Goal: Contribute content: Add original content to the website for others to see

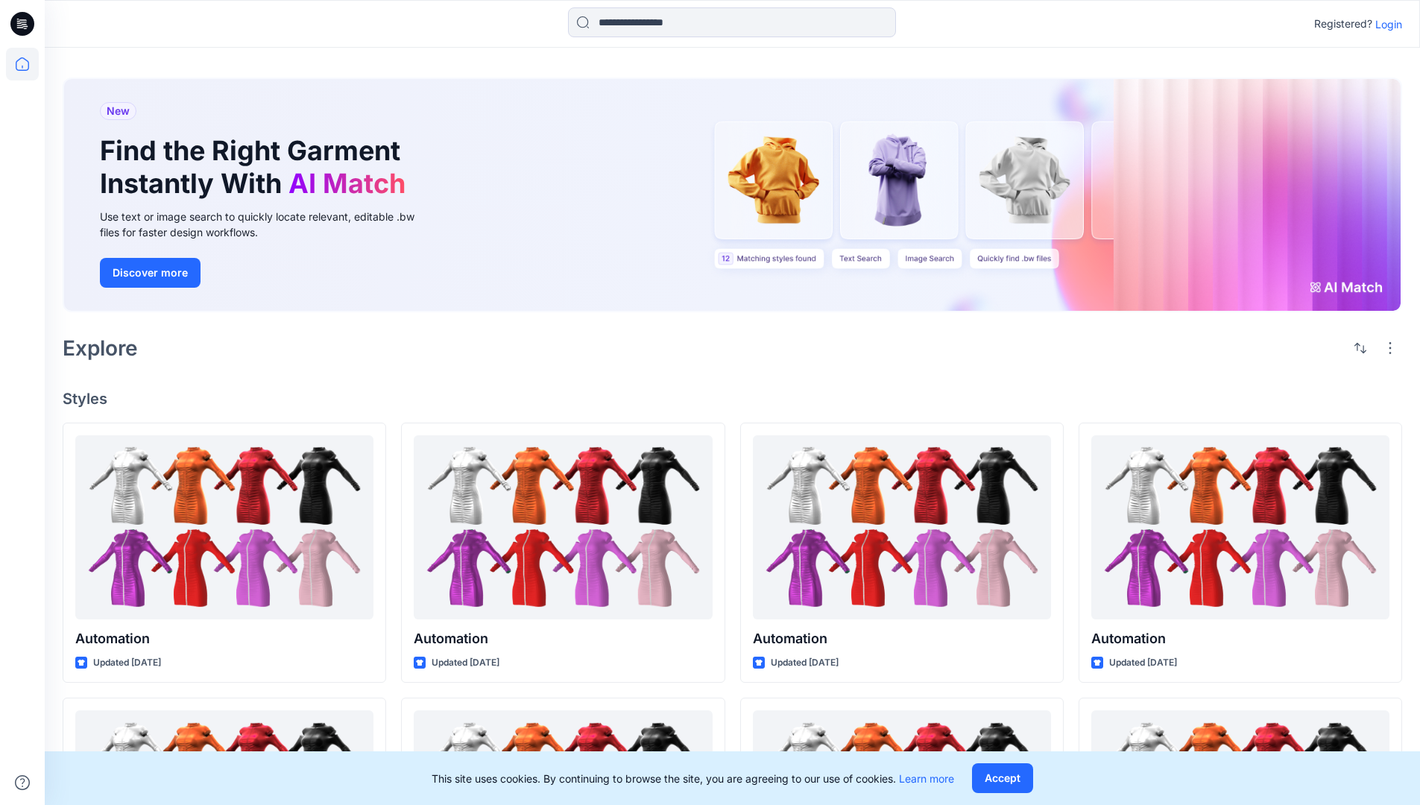
click at [1385, 24] on p "Login" at bounding box center [1388, 24] width 27 height 16
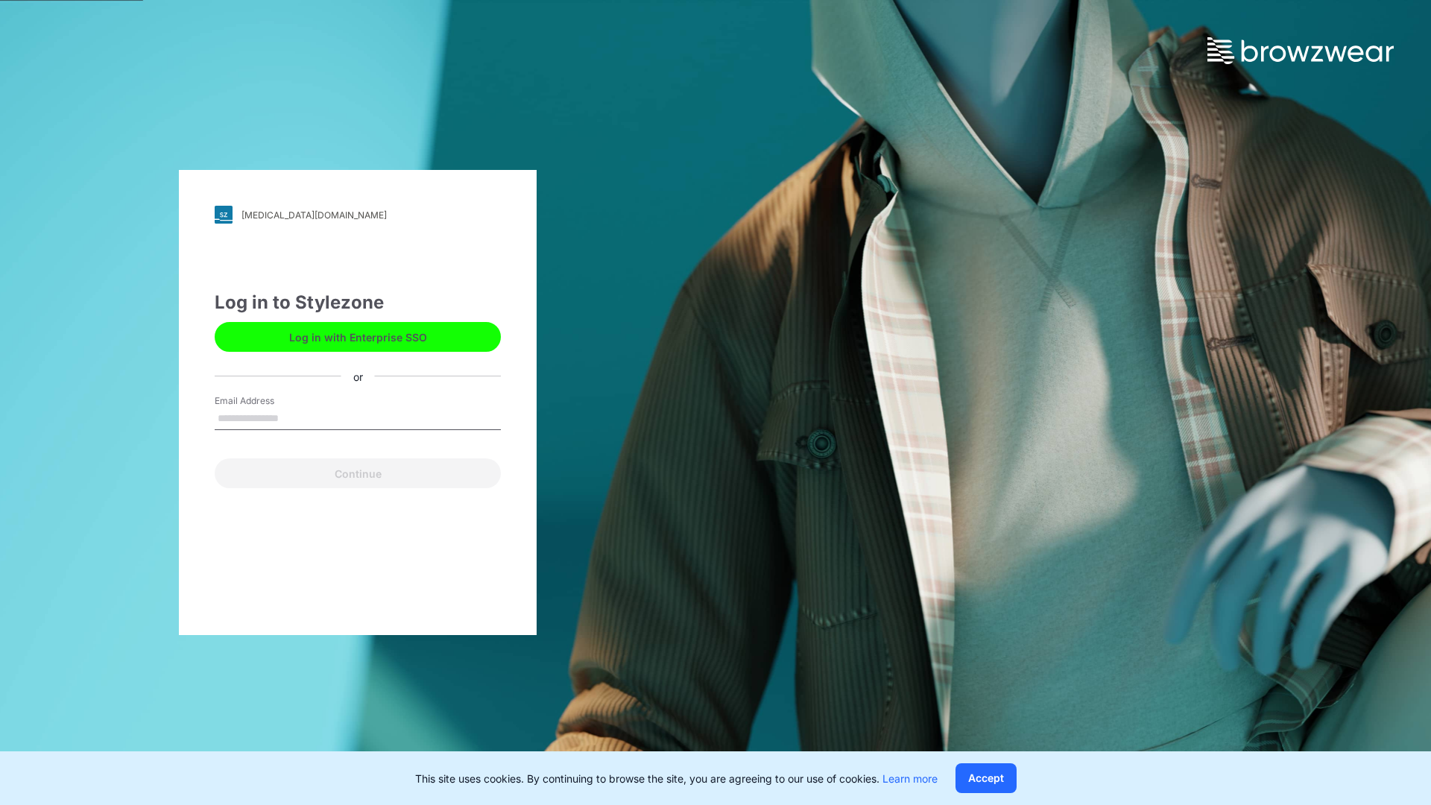
click at [294, 417] on input "Email Address" at bounding box center [358, 419] width 286 height 22
type input "**********"
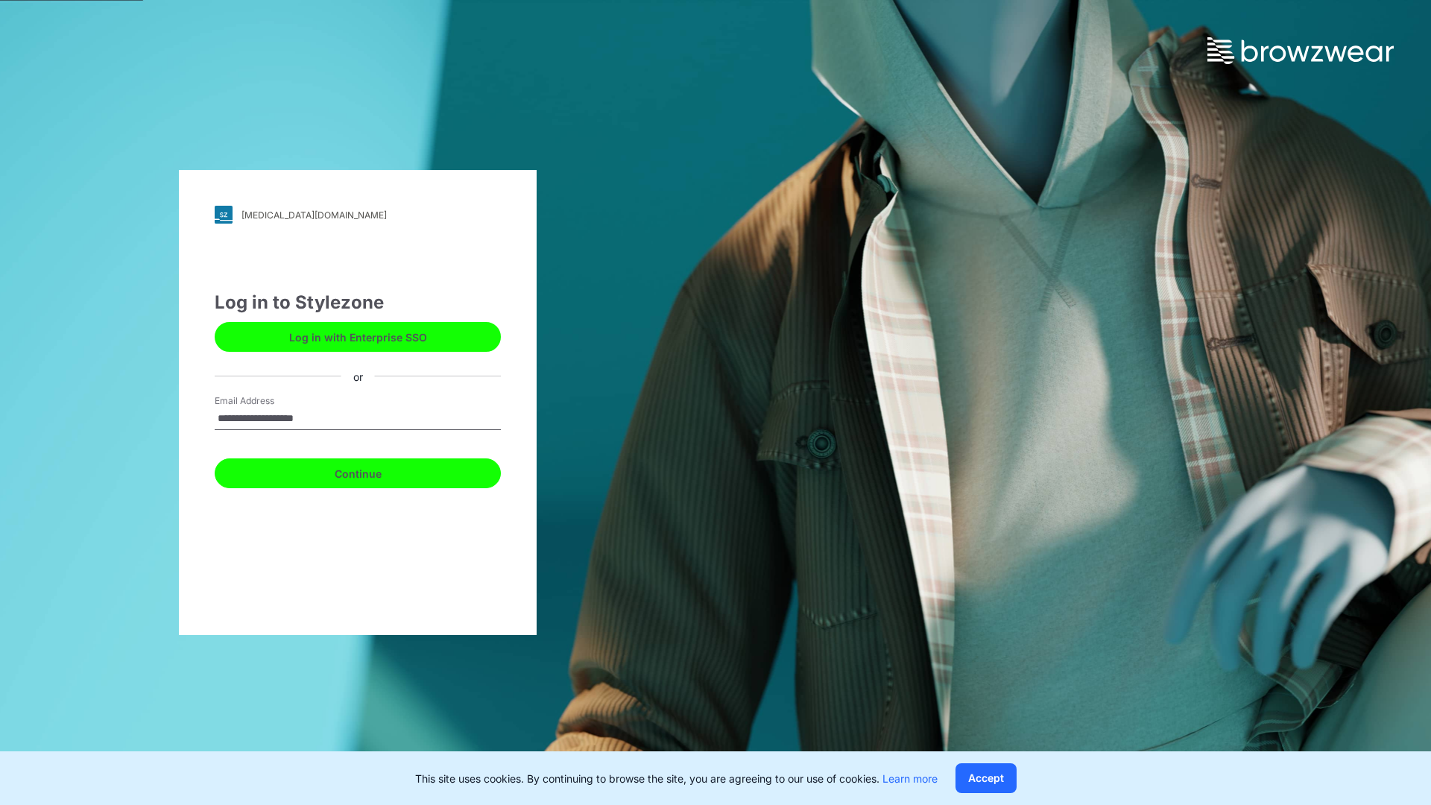
click at [374, 471] on button "Continue" at bounding box center [358, 473] width 286 height 30
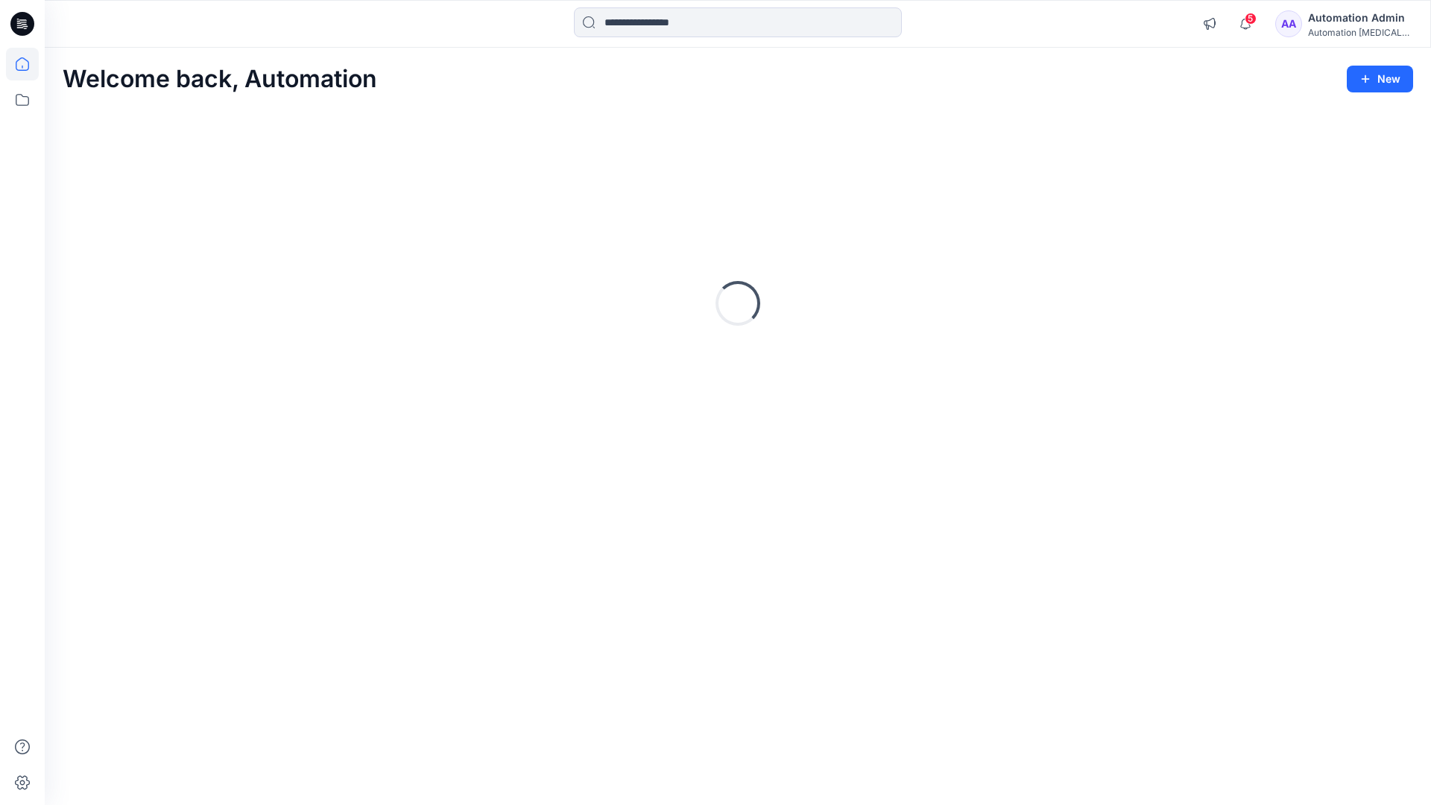
click at [28, 64] on icon at bounding box center [22, 63] width 13 height 13
click at [1389, 85] on button "New" at bounding box center [1380, 79] width 66 height 27
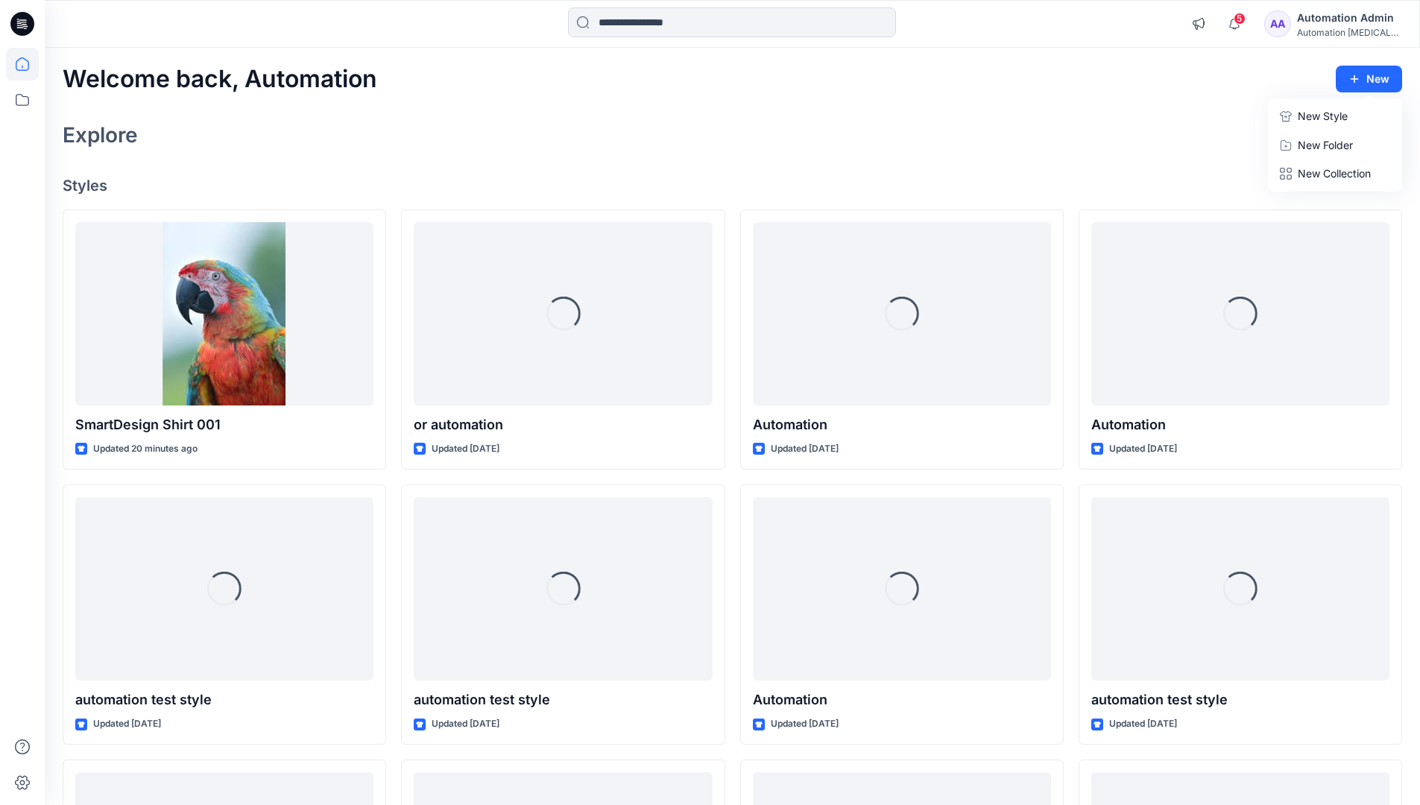
click at [1310, 114] on p "New Style" at bounding box center [1323, 116] width 50 height 18
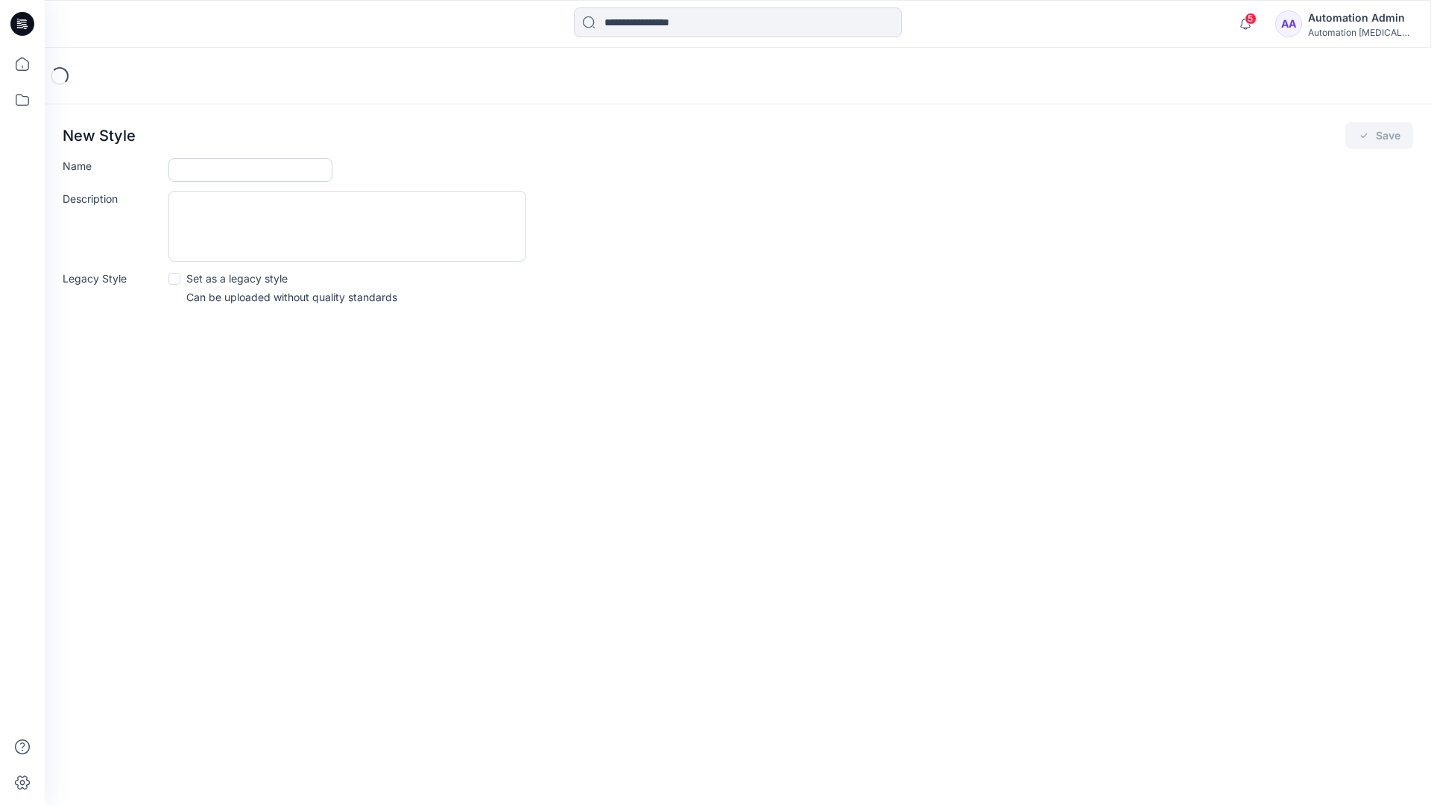
click at [222, 164] on input "Name" at bounding box center [250, 170] width 164 height 24
type input "**********"
click at [1375, 137] on button "Save" at bounding box center [1380, 135] width 68 height 27
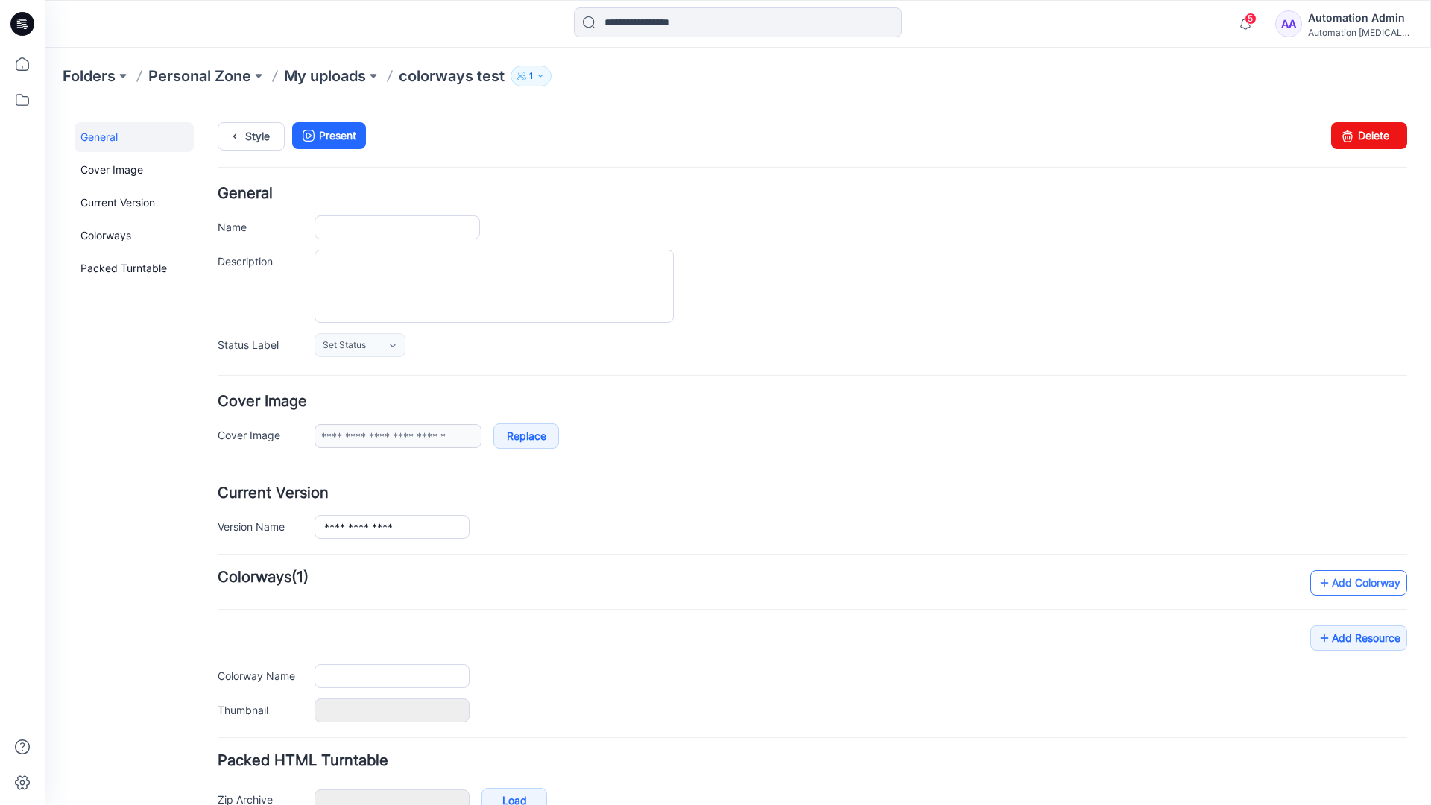
click at [1337, 588] on link "Add Colorway" at bounding box center [1359, 582] width 97 height 25
type input "**********"
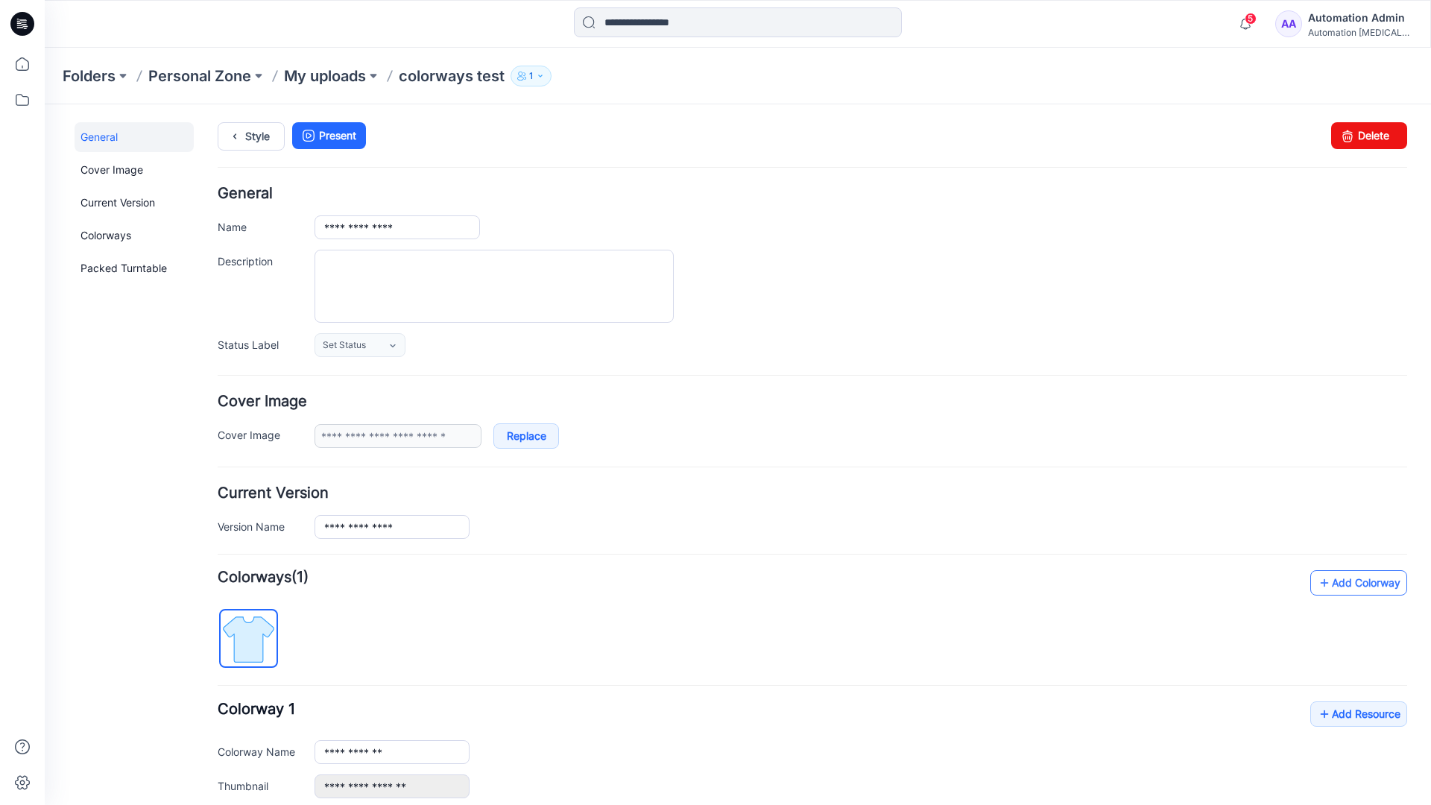
click at [1336, 584] on link "Add Colorway" at bounding box center [1359, 582] width 97 height 25
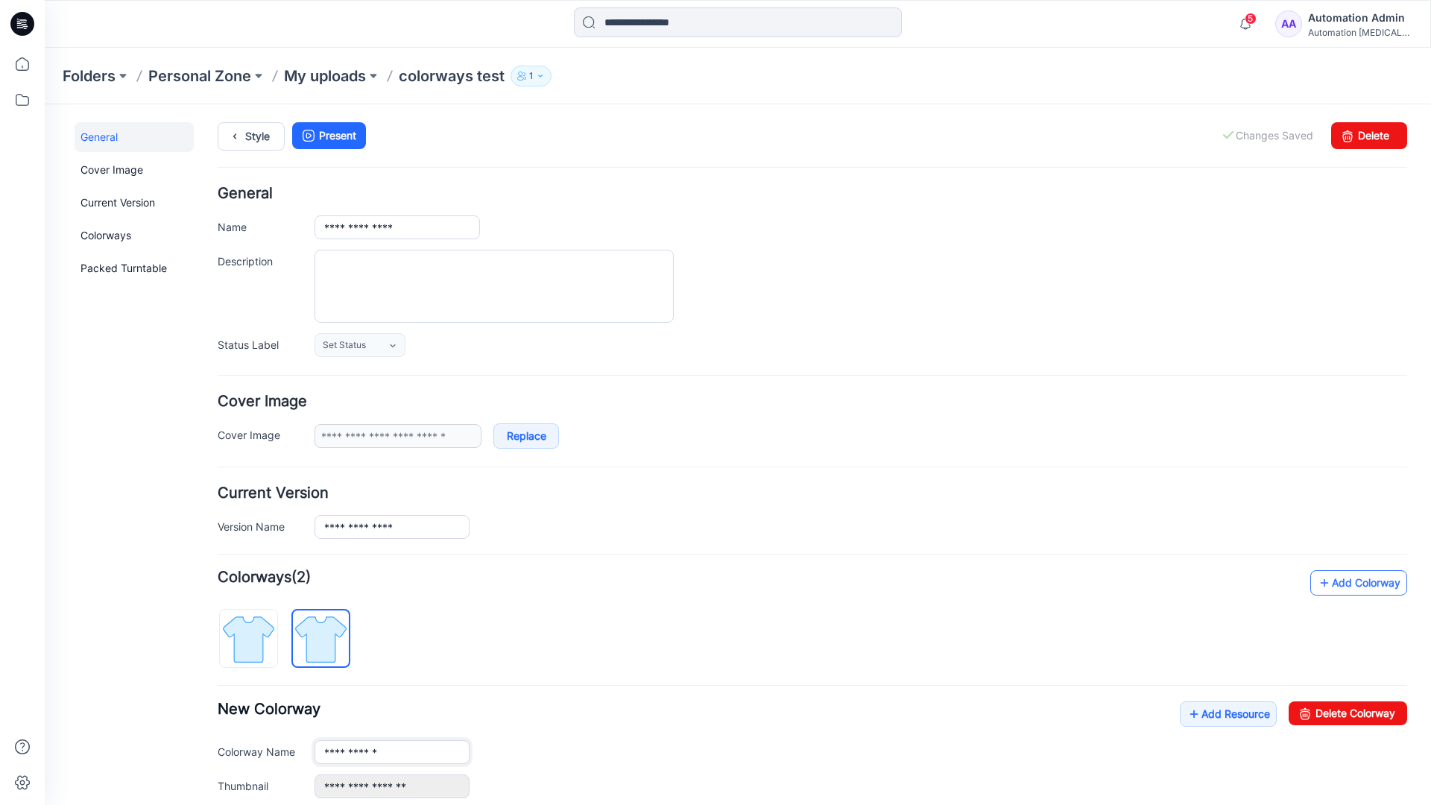
type input "**********"
click at [332, 637] on img at bounding box center [321, 639] width 56 height 56
click at [370, 754] on input "**********" at bounding box center [392, 752] width 155 height 24
click at [392, 751] on input "**********" at bounding box center [392, 752] width 155 height 24
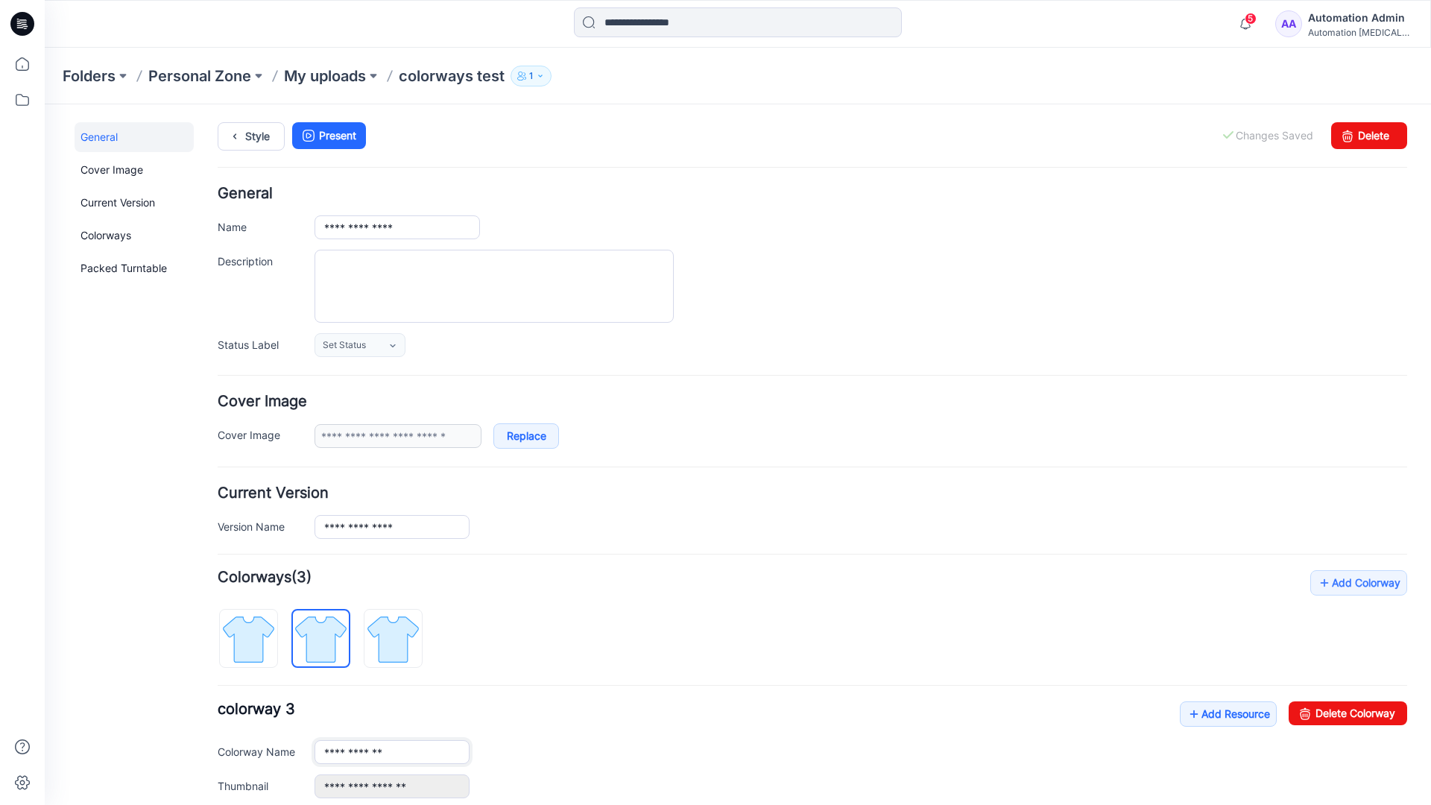
click at [392, 751] on input "**********" at bounding box center [392, 752] width 155 height 24
type input "*"
click at [264, 628] on img at bounding box center [249, 639] width 56 height 56
click at [1220, 716] on link "Add Resource" at bounding box center [1228, 713] width 97 height 25
type input "**********"
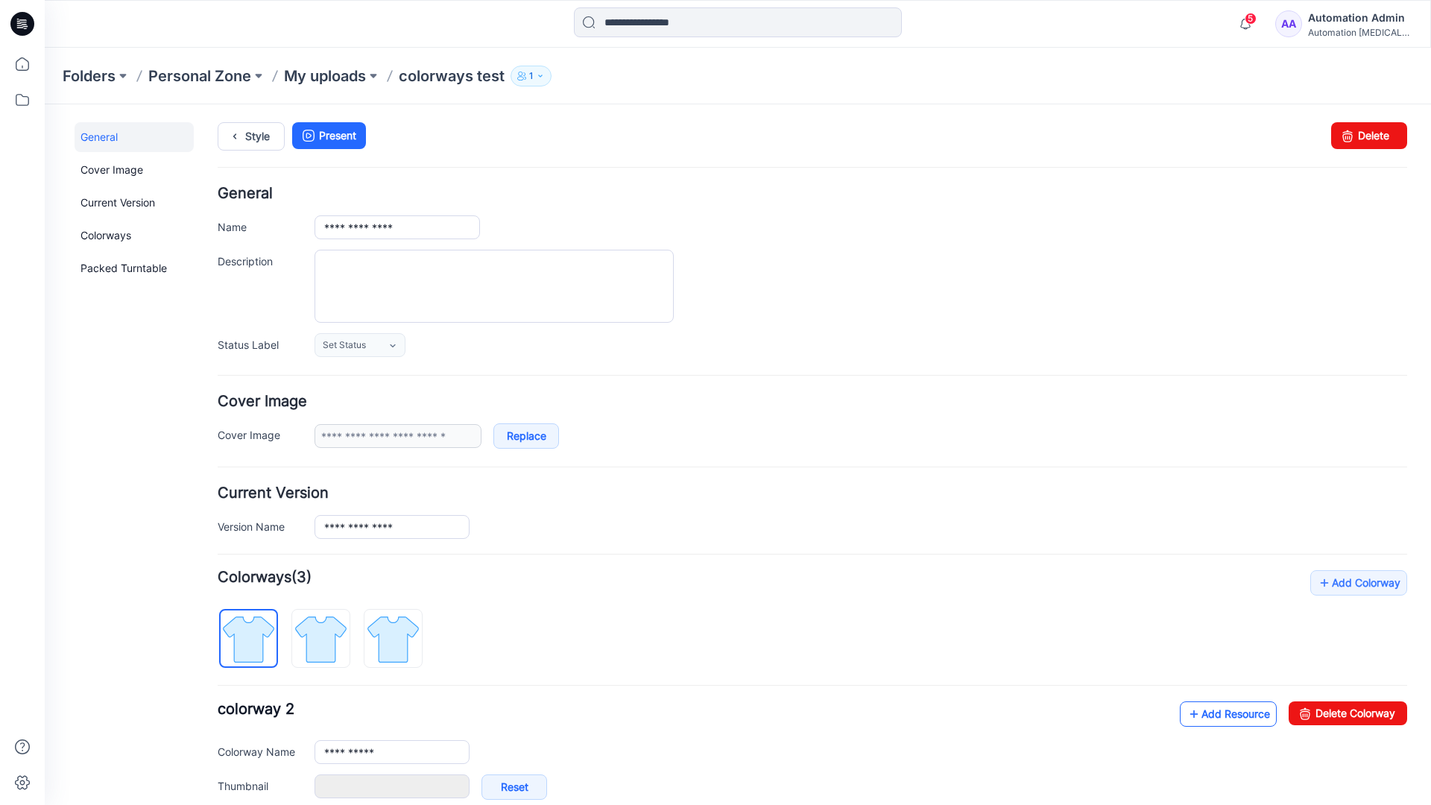
type input "**********"
click at [299, 786] on link at bounding box center [300, 786] width 12 height 12
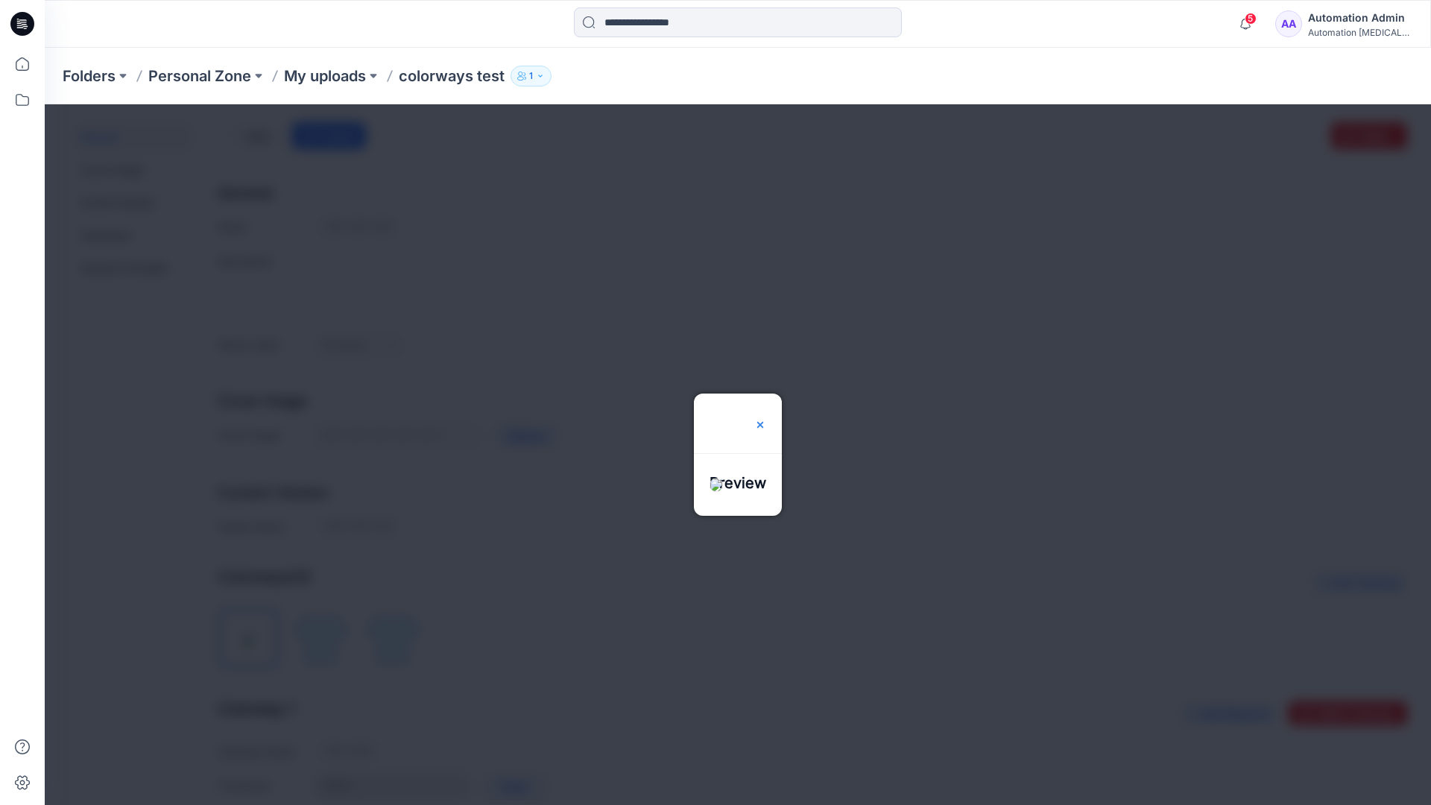
click at [766, 419] on img at bounding box center [760, 425] width 12 height 12
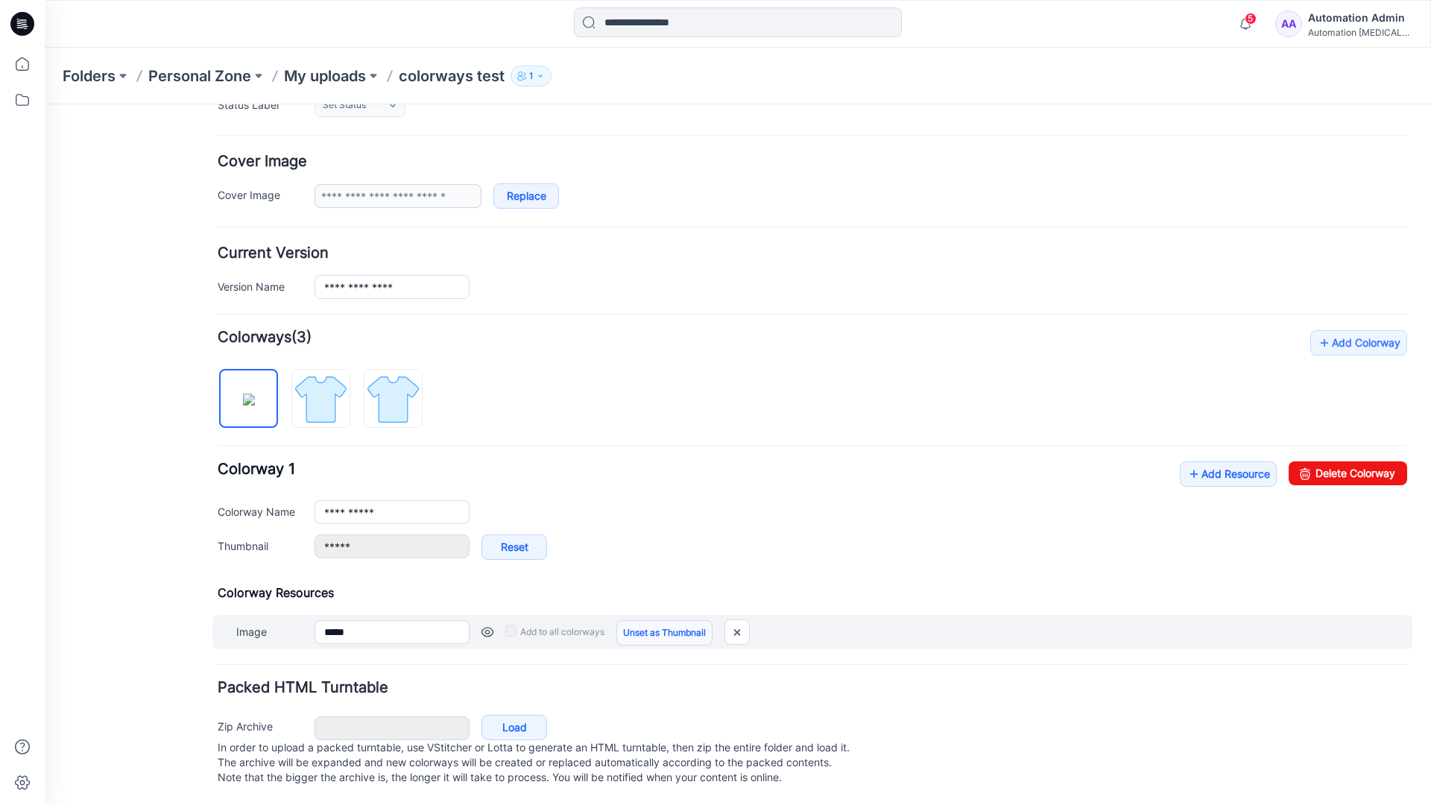
click at [659, 620] on link "Unset as Thumbnail" at bounding box center [664, 632] width 96 height 25
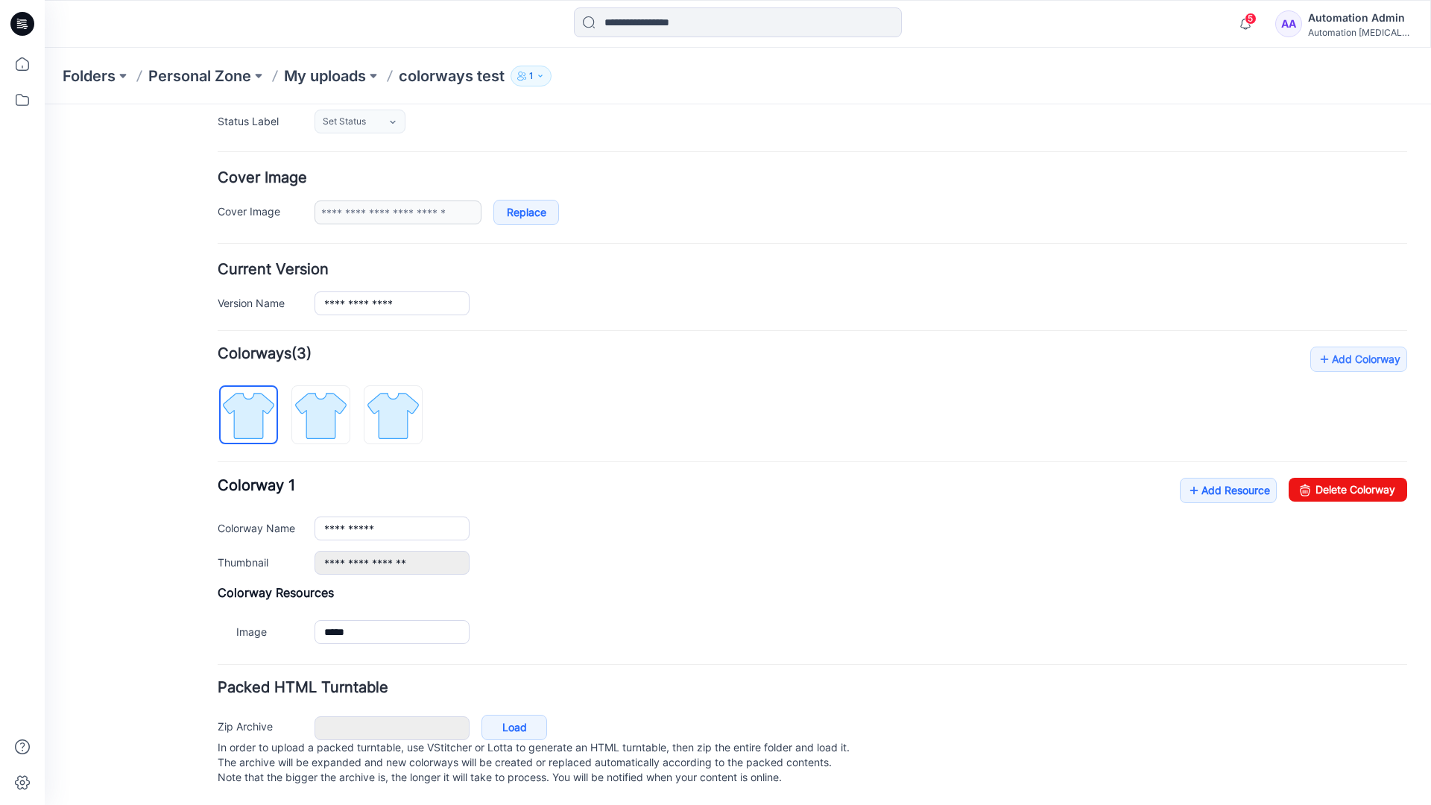
scroll to position [239, 0]
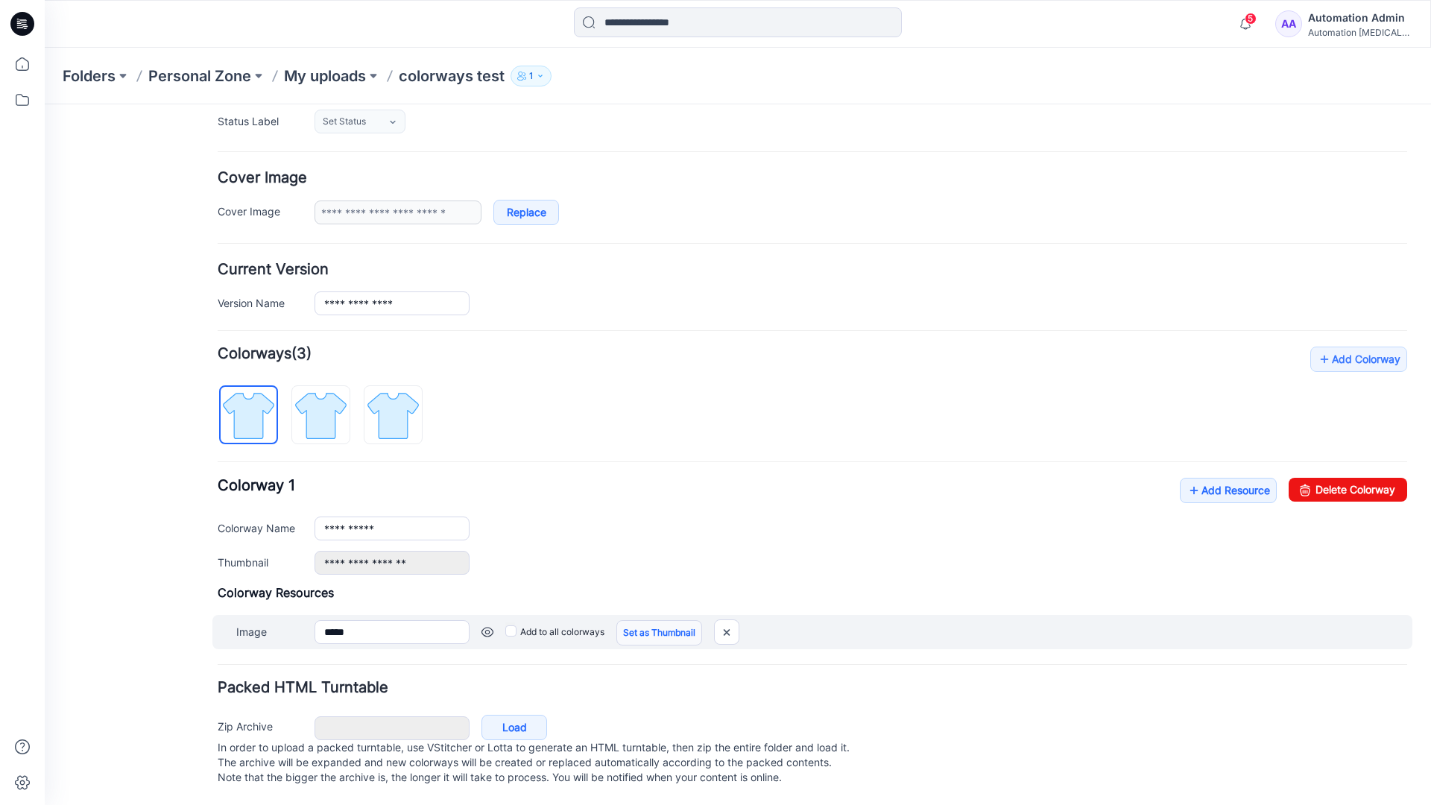
click at [637, 620] on link "Set as Thumbnail" at bounding box center [659, 632] width 86 height 25
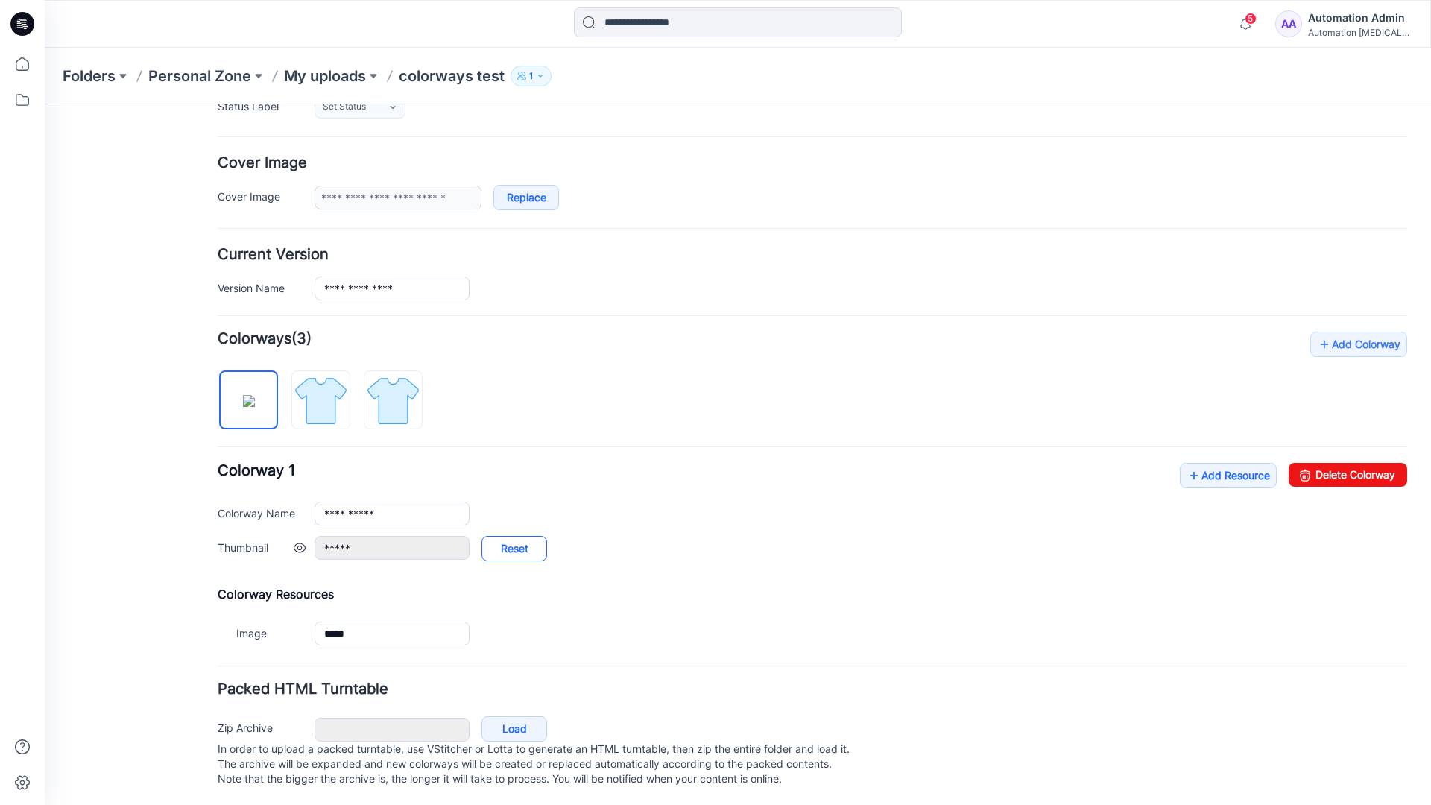
click at [514, 550] on link "Reset" at bounding box center [515, 548] width 66 height 25
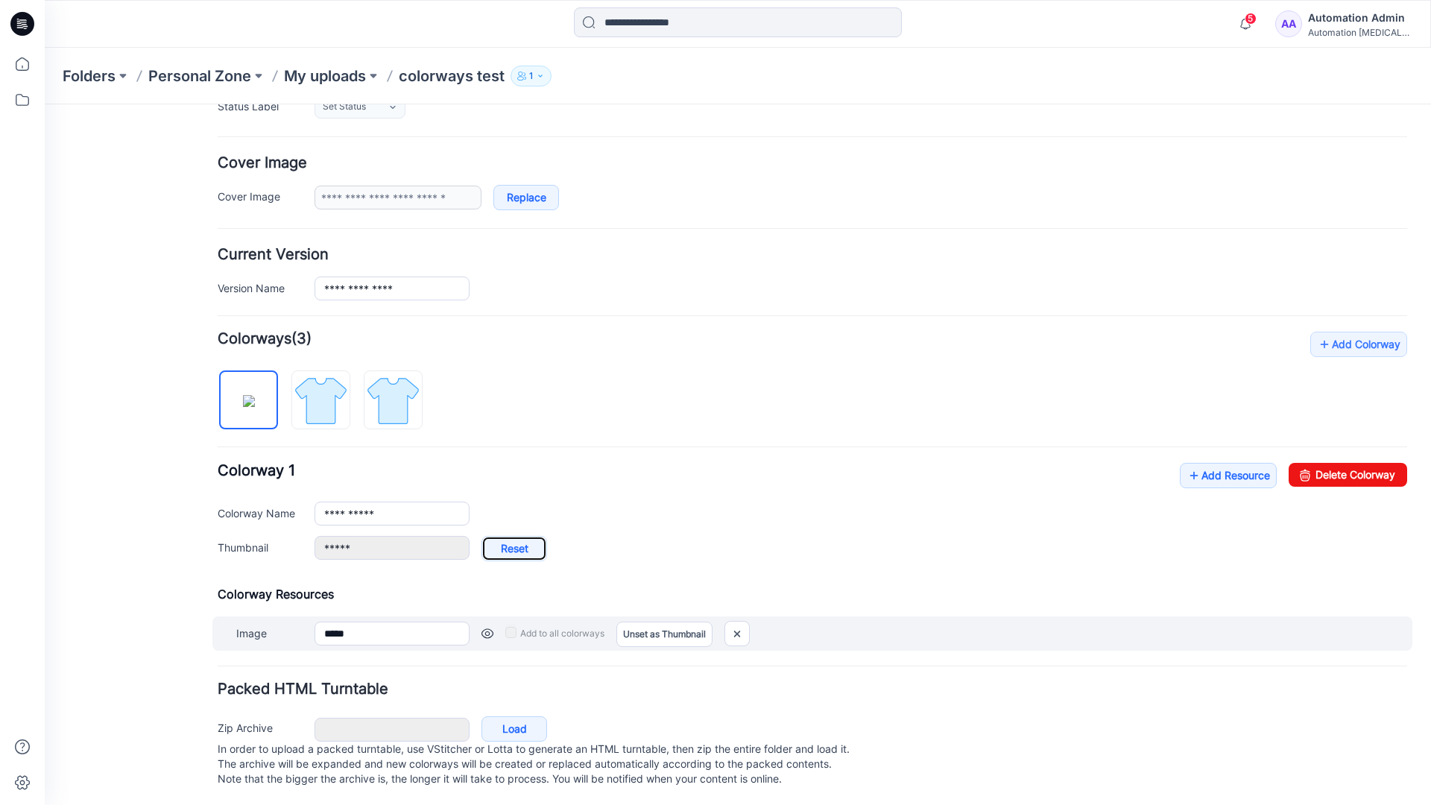
type input "**********"
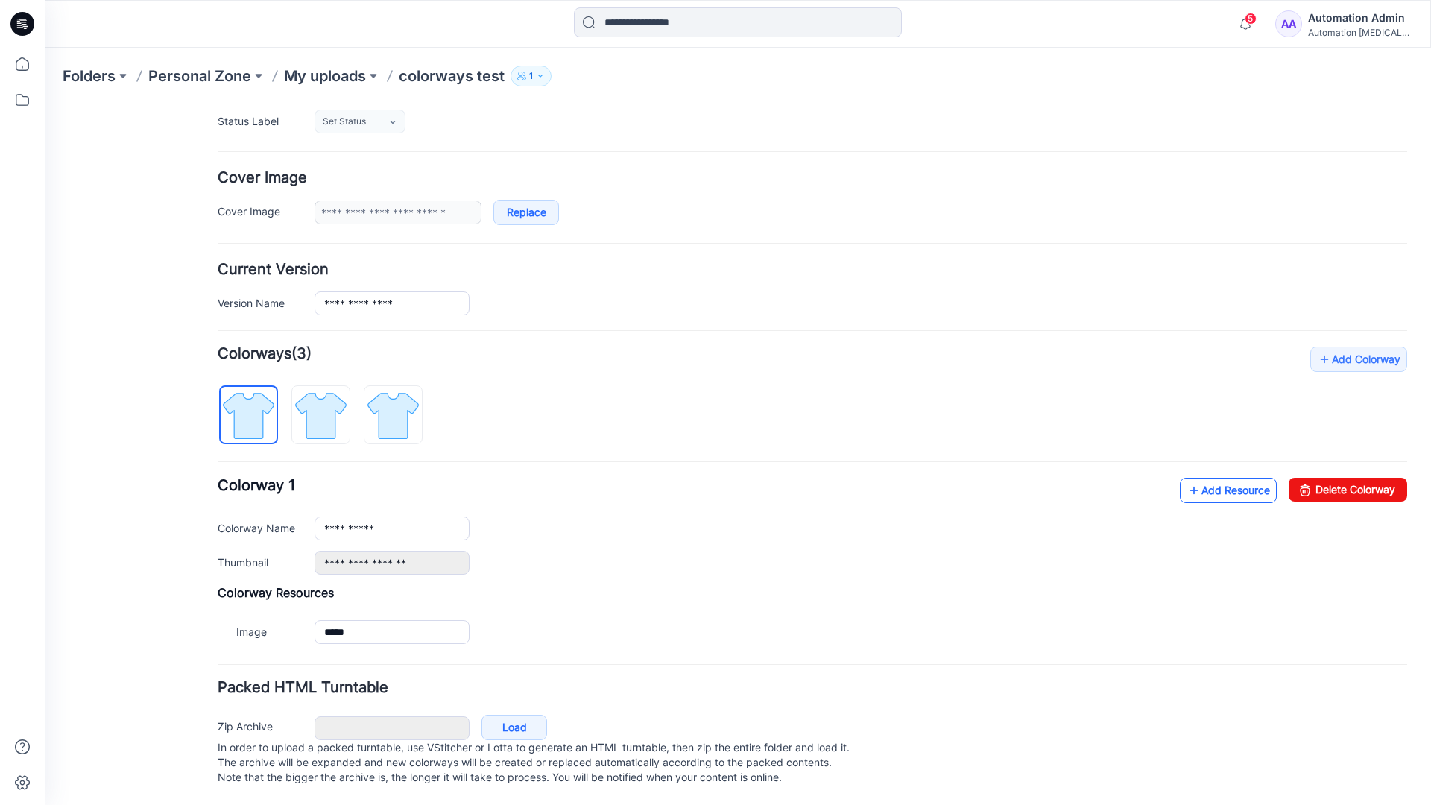
click at [1219, 478] on link "Add Resource" at bounding box center [1228, 490] width 97 height 25
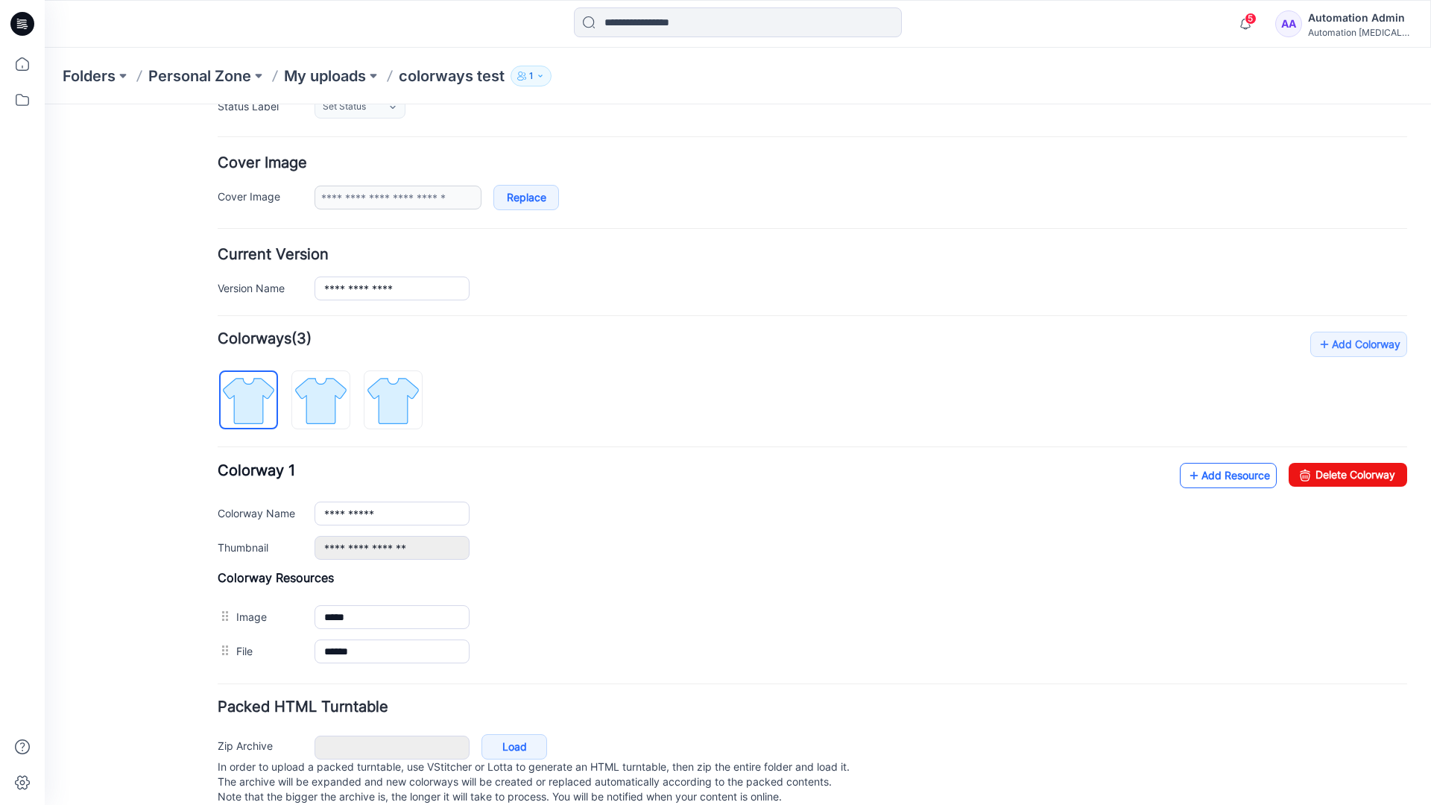
click at [1226, 476] on link "Add Resource" at bounding box center [1228, 475] width 97 height 25
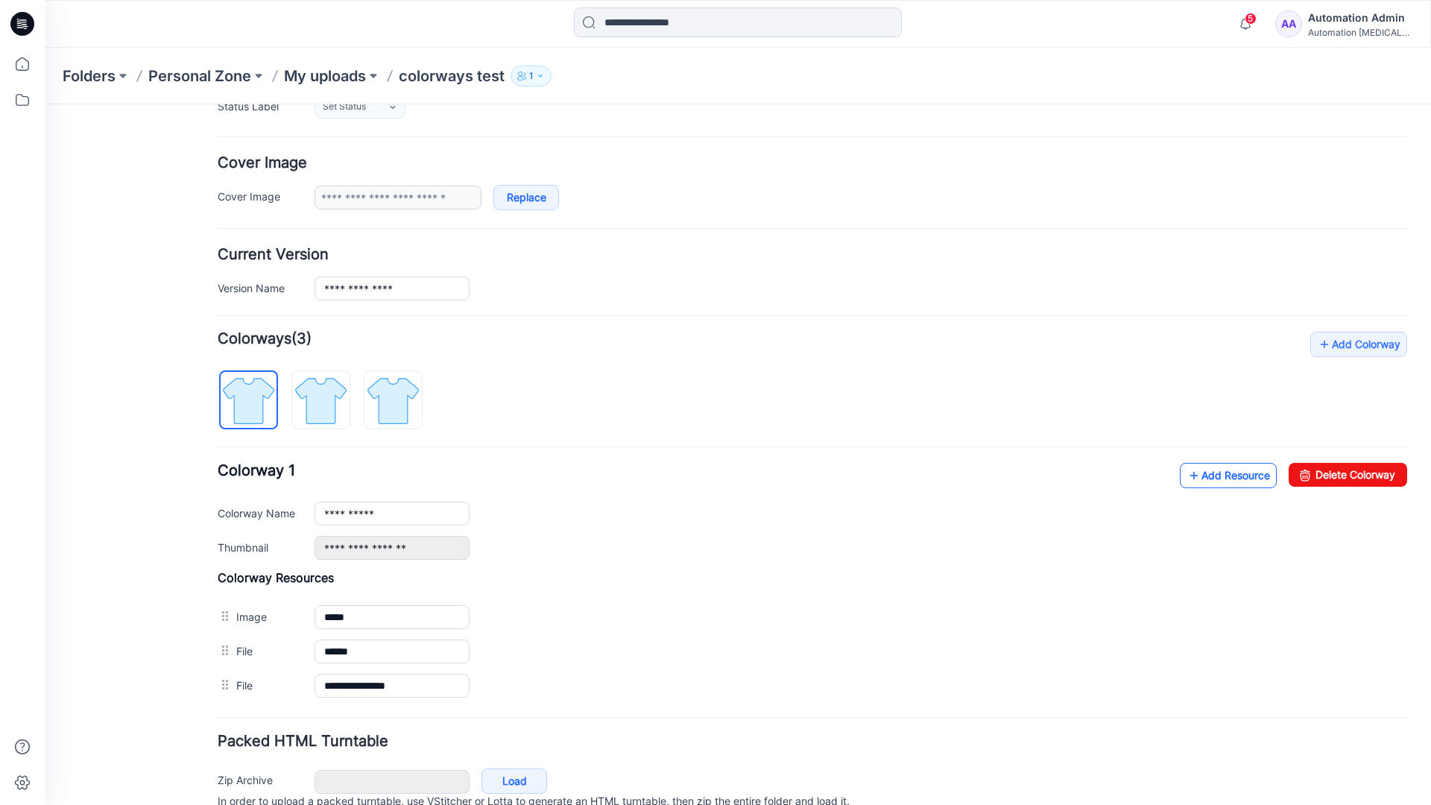
click at [1205, 476] on link "Add Resource" at bounding box center [1228, 475] width 97 height 25
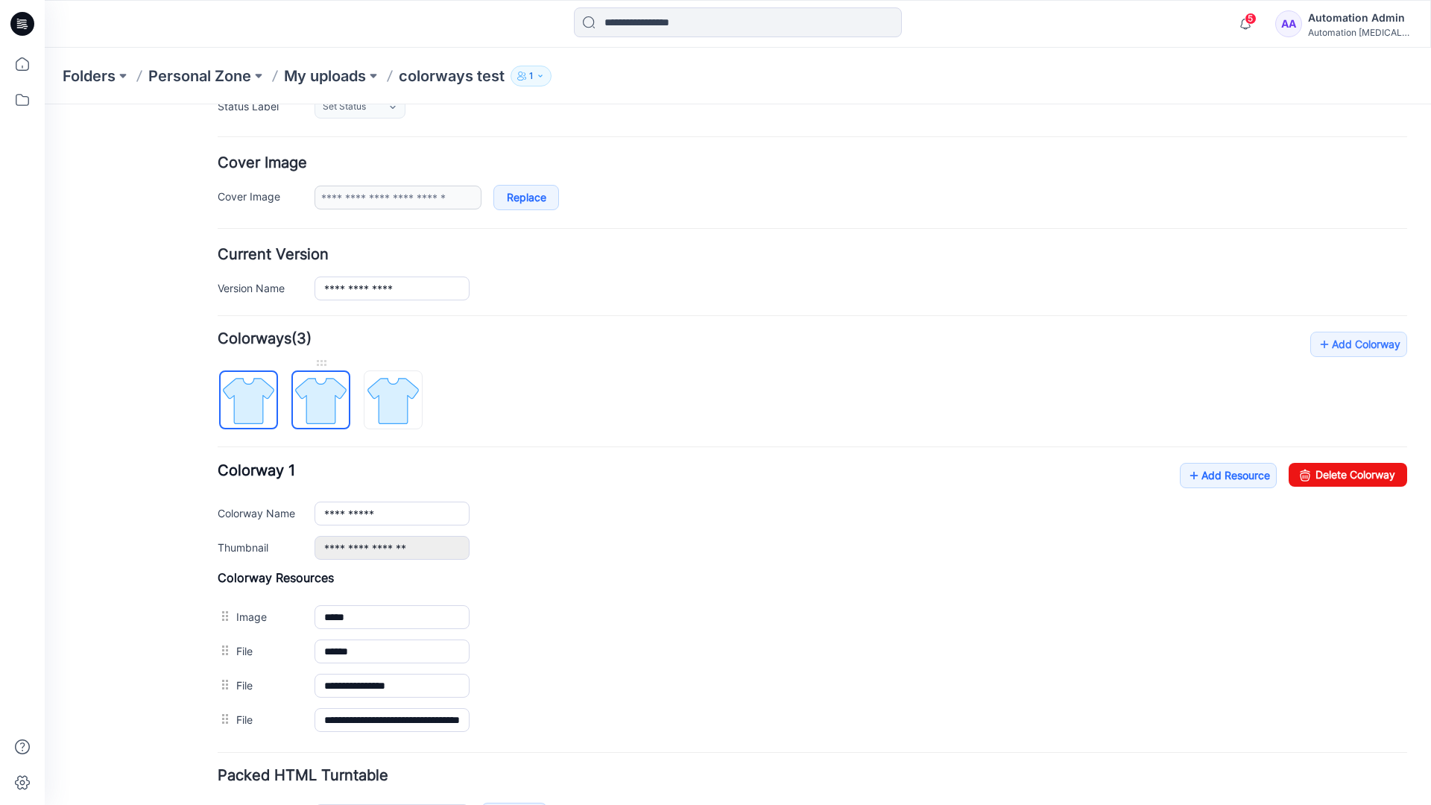
click at [335, 414] on img at bounding box center [321, 401] width 56 height 56
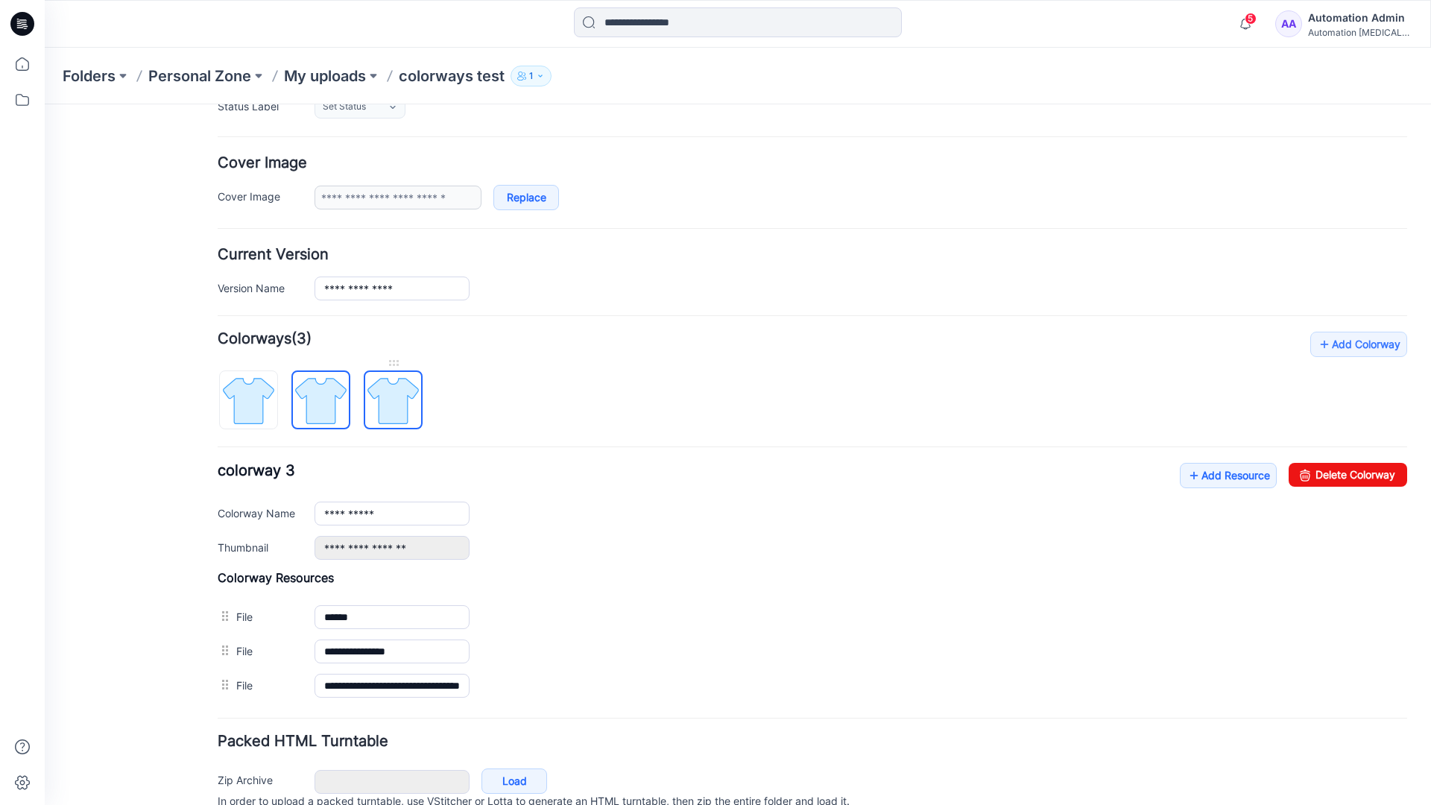
click at [411, 417] on img at bounding box center [393, 401] width 56 height 56
click at [336, 414] on img at bounding box center [321, 401] width 56 height 56
click at [268, 417] on img at bounding box center [249, 401] width 56 height 56
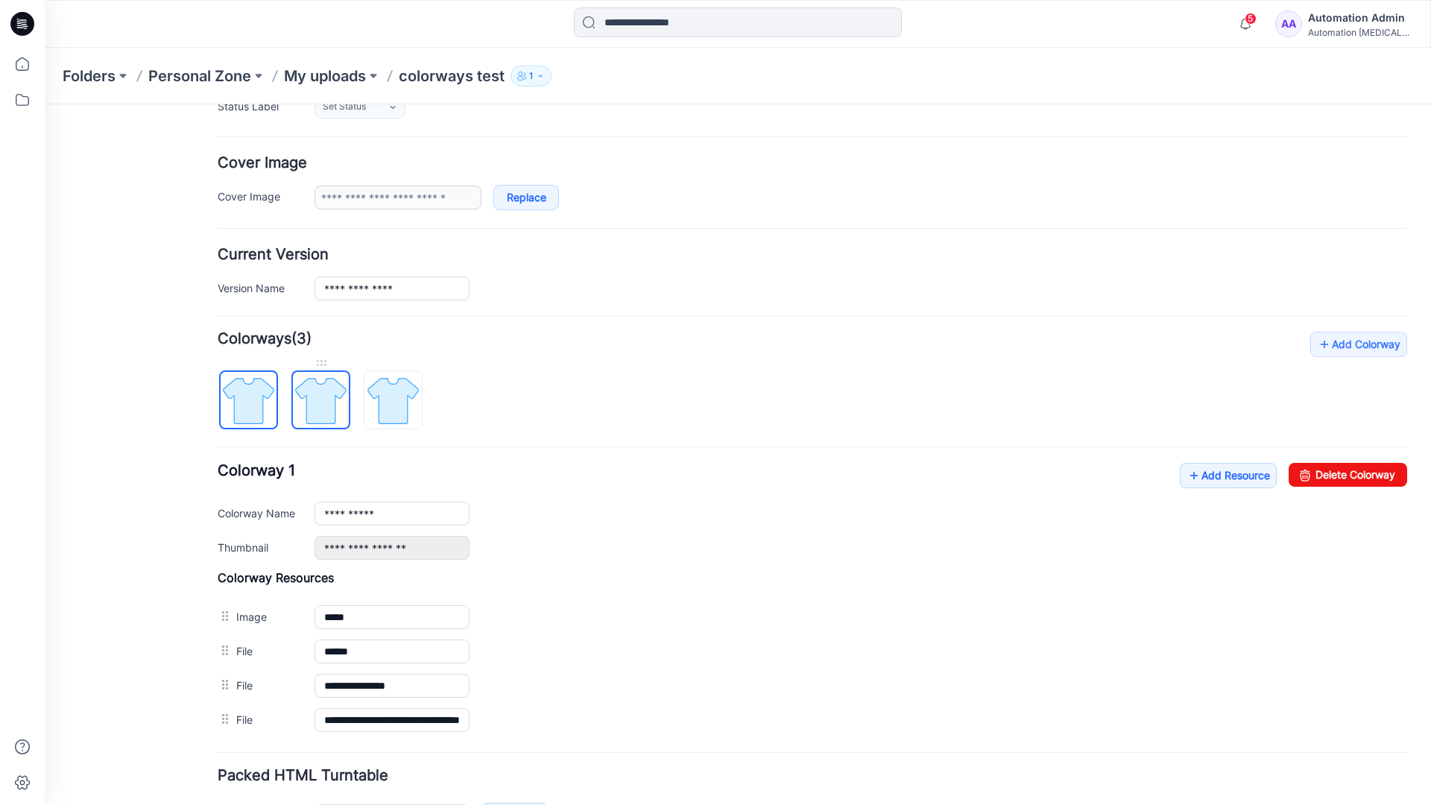
click at [315, 399] on img at bounding box center [321, 401] width 56 height 56
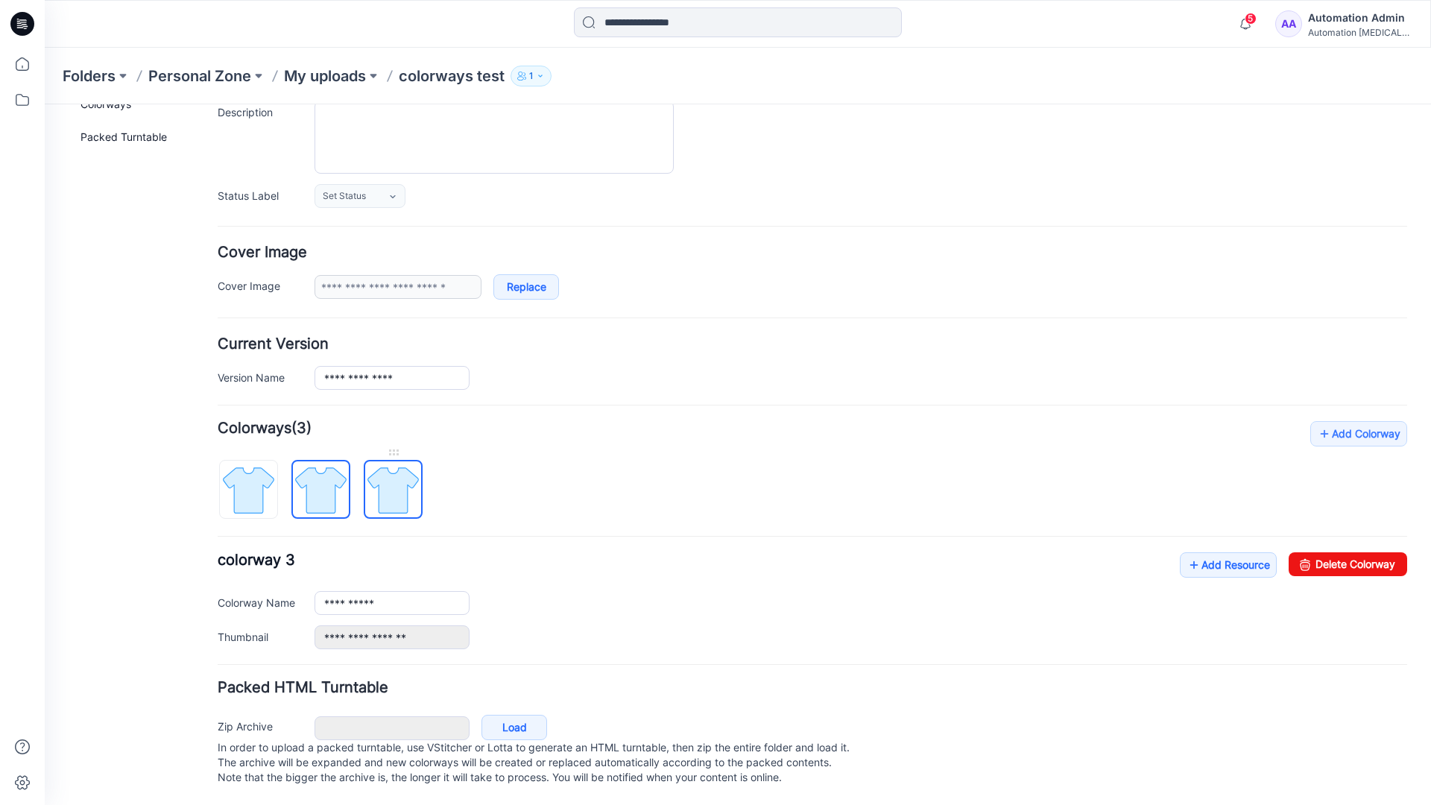
click at [393, 475] on img at bounding box center [393, 490] width 56 height 56
click at [315, 474] on img at bounding box center [321, 490] width 56 height 56
click at [386, 474] on img at bounding box center [393, 490] width 56 height 56
click at [321, 479] on img at bounding box center [321, 490] width 56 height 56
click at [259, 482] on img at bounding box center [249, 490] width 56 height 56
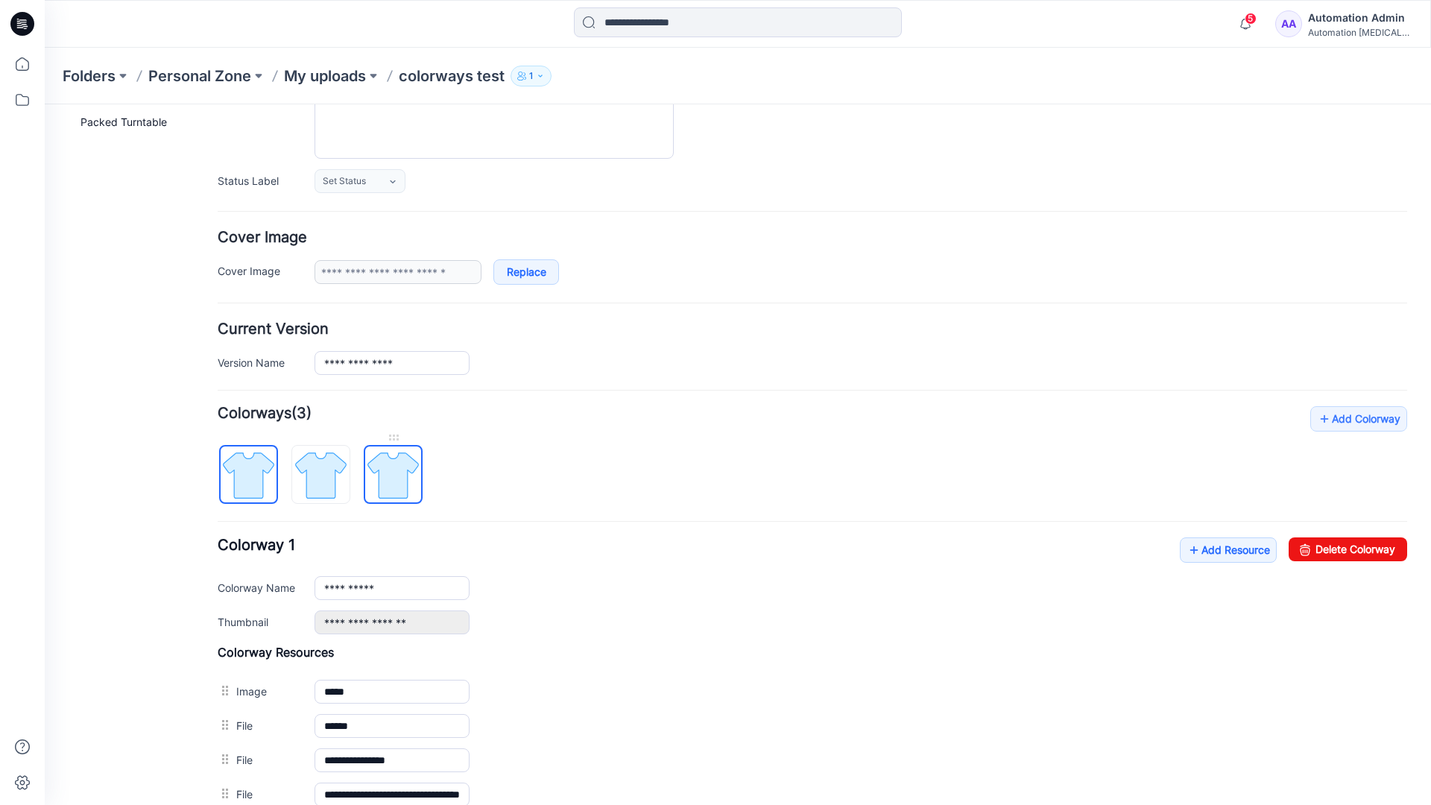
click at [391, 475] on img at bounding box center [393, 475] width 56 height 56
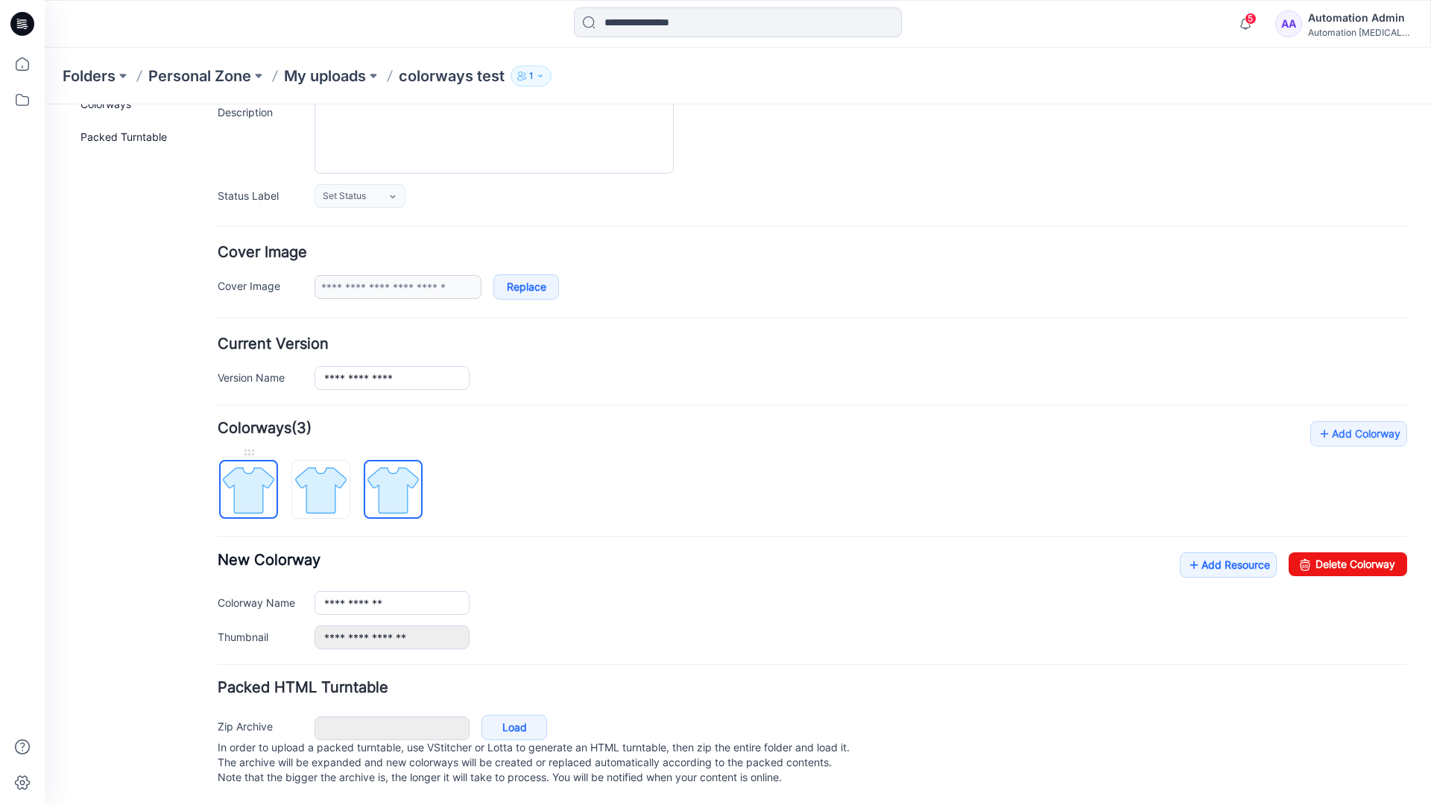
click at [264, 475] on img at bounding box center [249, 490] width 56 height 56
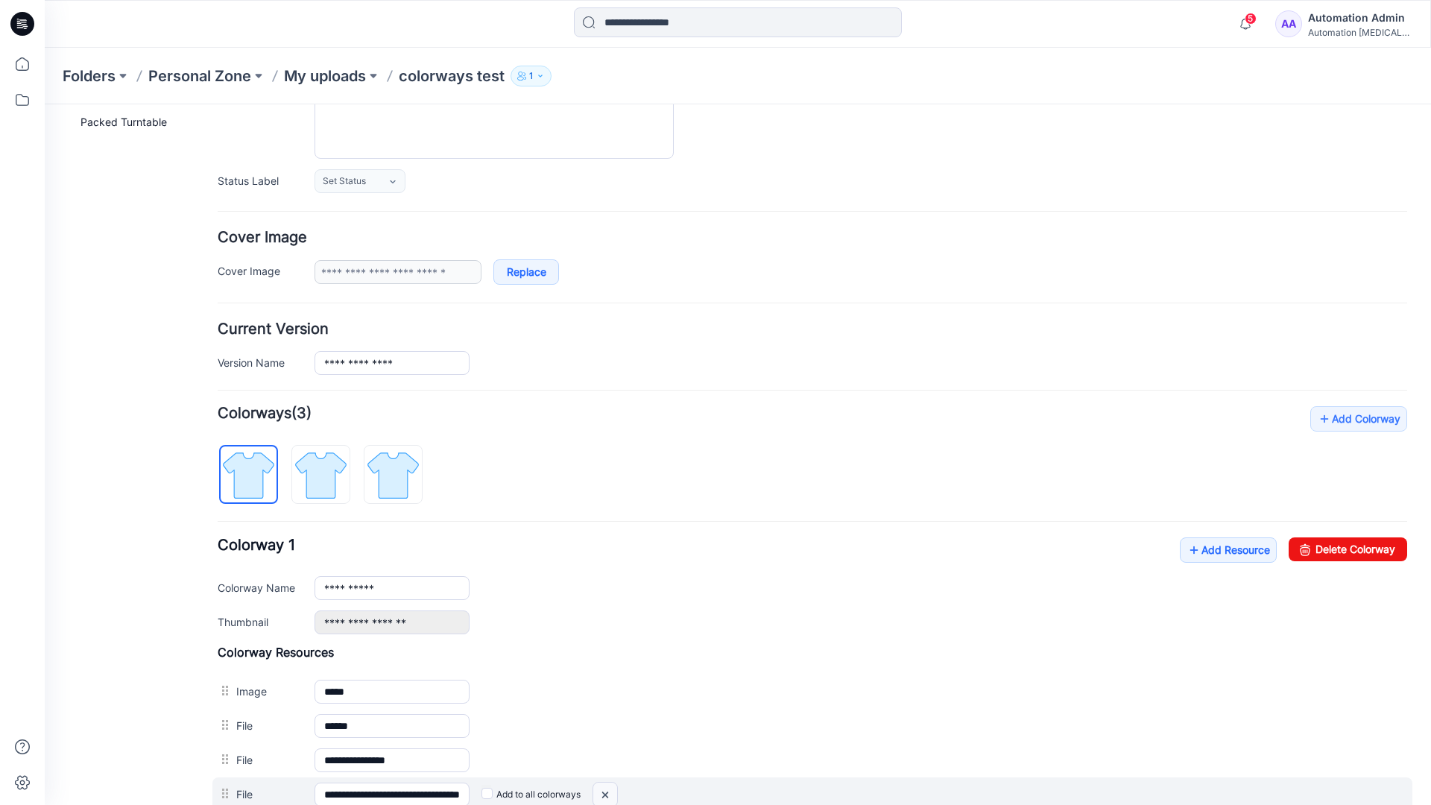
click at [608, 795] on img at bounding box center [605, 795] width 24 height 25
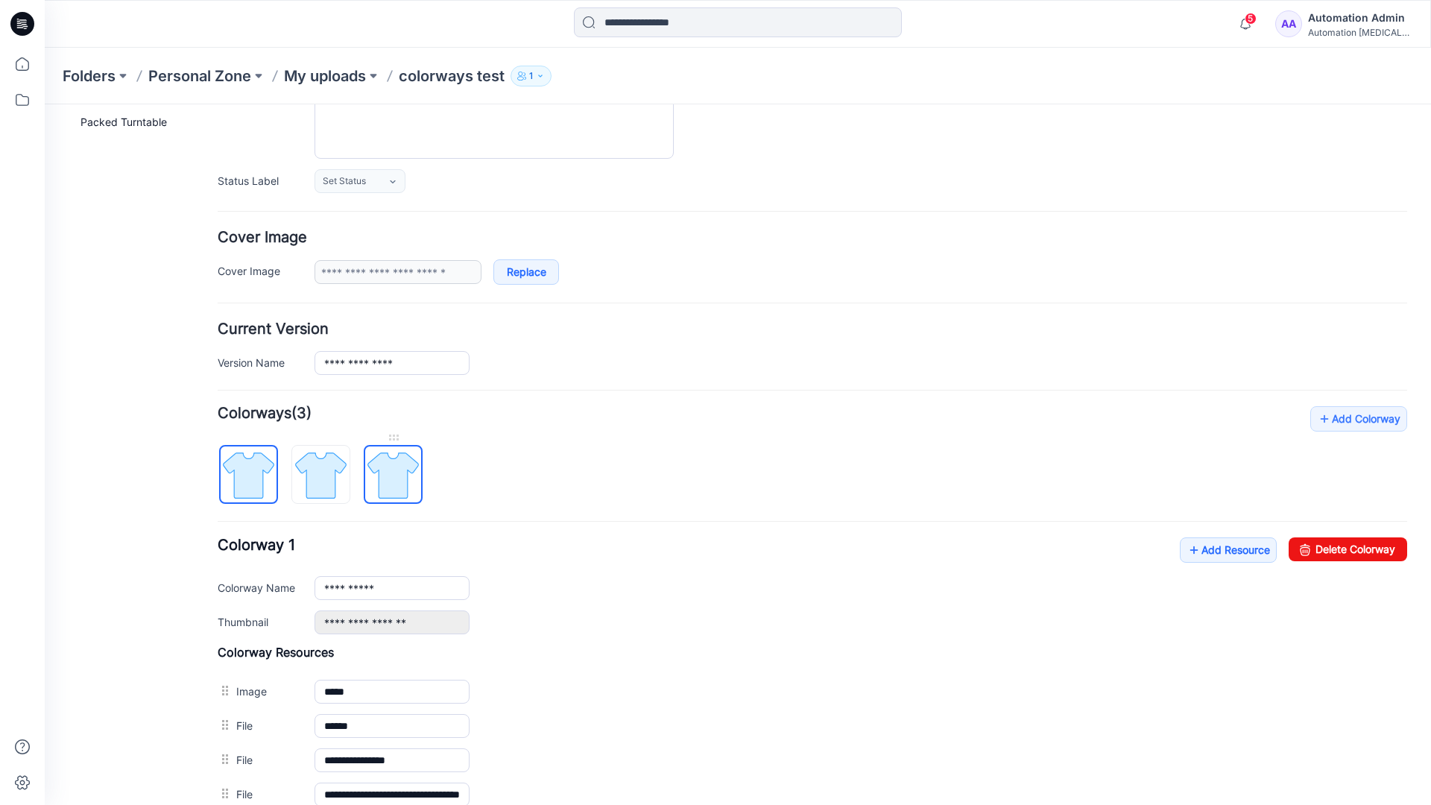
click at [391, 479] on img at bounding box center [393, 475] width 56 height 56
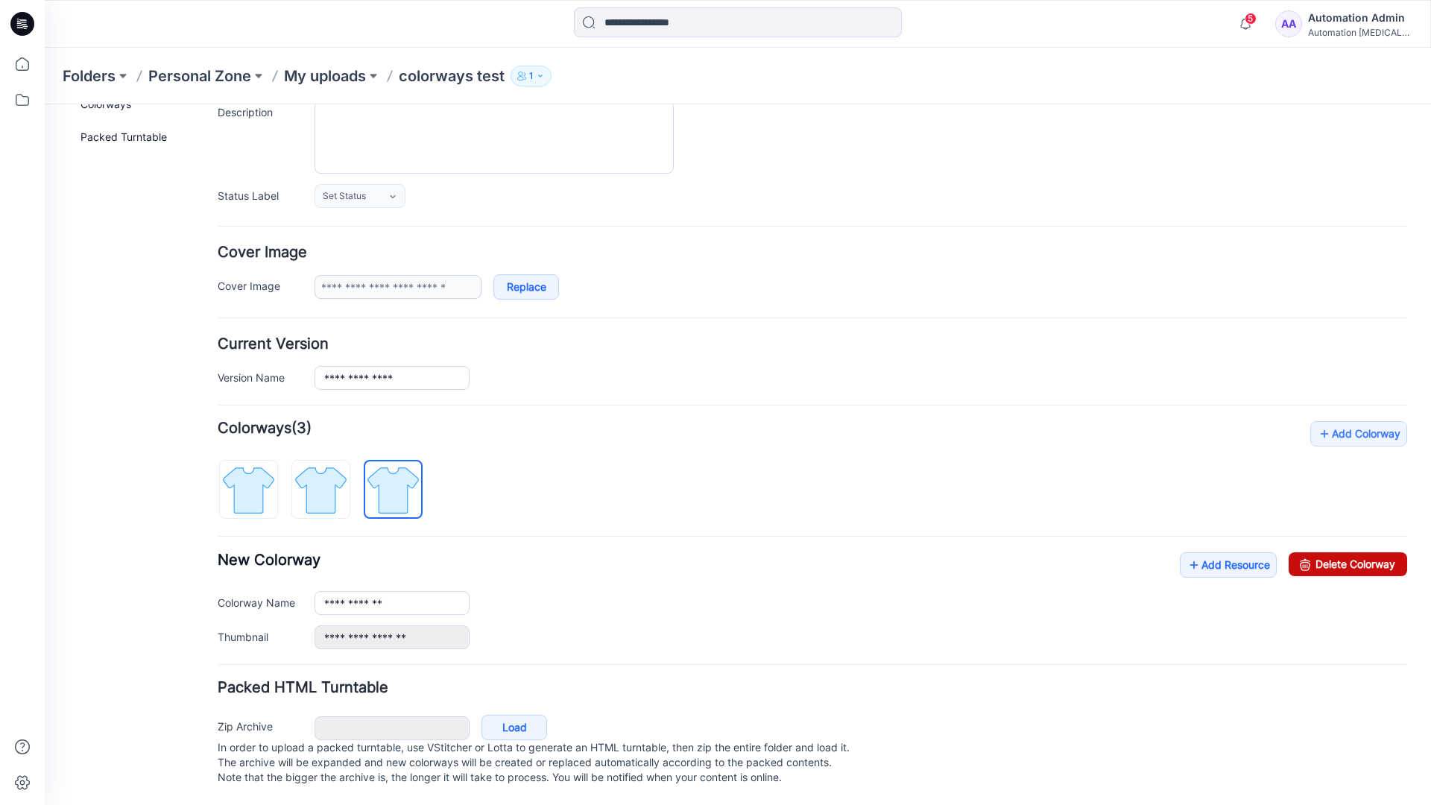
click at [1316, 552] on link "Delete Colorway" at bounding box center [1348, 564] width 119 height 24
click at [344, 467] on img at bounding box center [321, 490] width 56 height 56
click at [1360, 552] on link "Delete Colorway" at bounding box center [1348, 564] width 119 height 24
type input "**********"
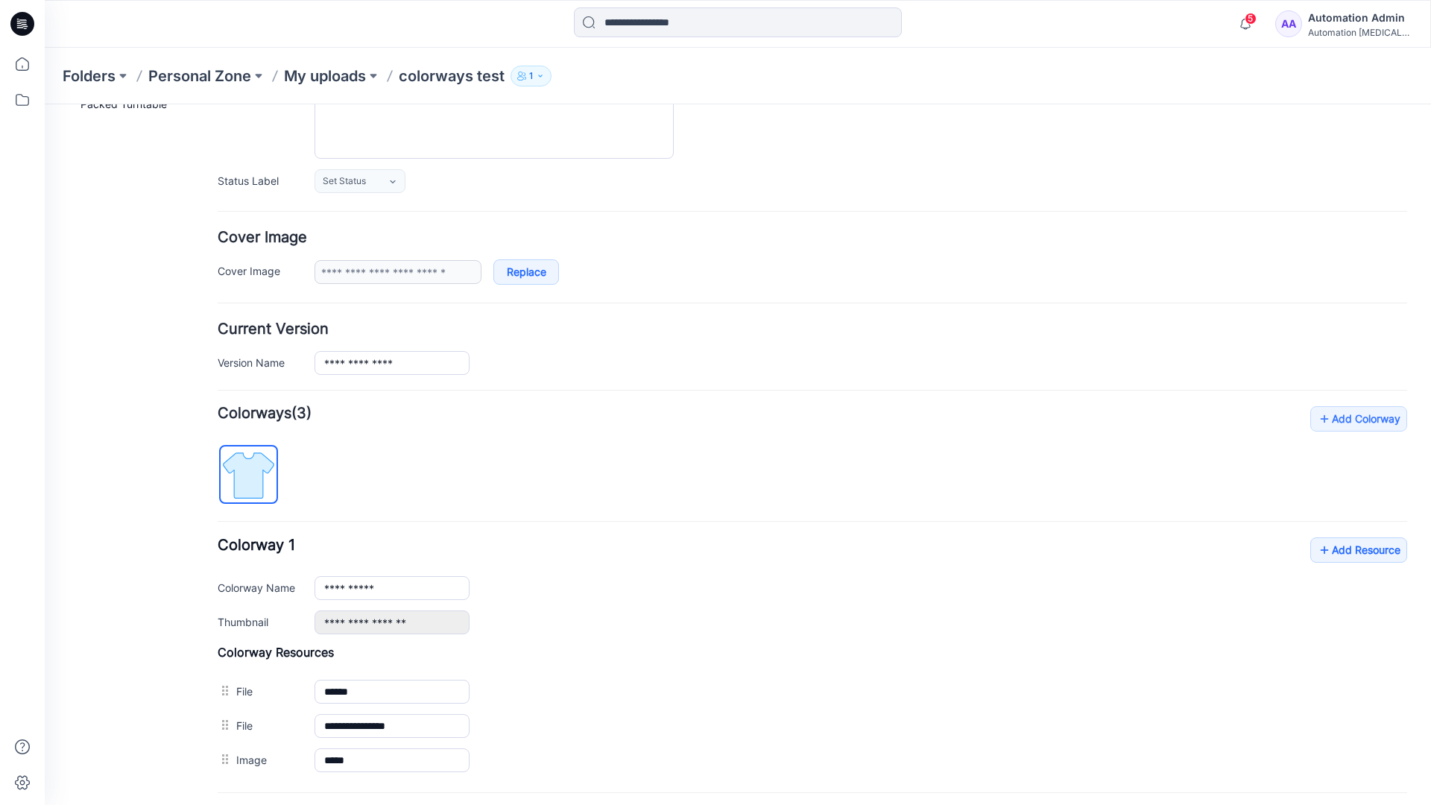
scroll to position [0, 0]
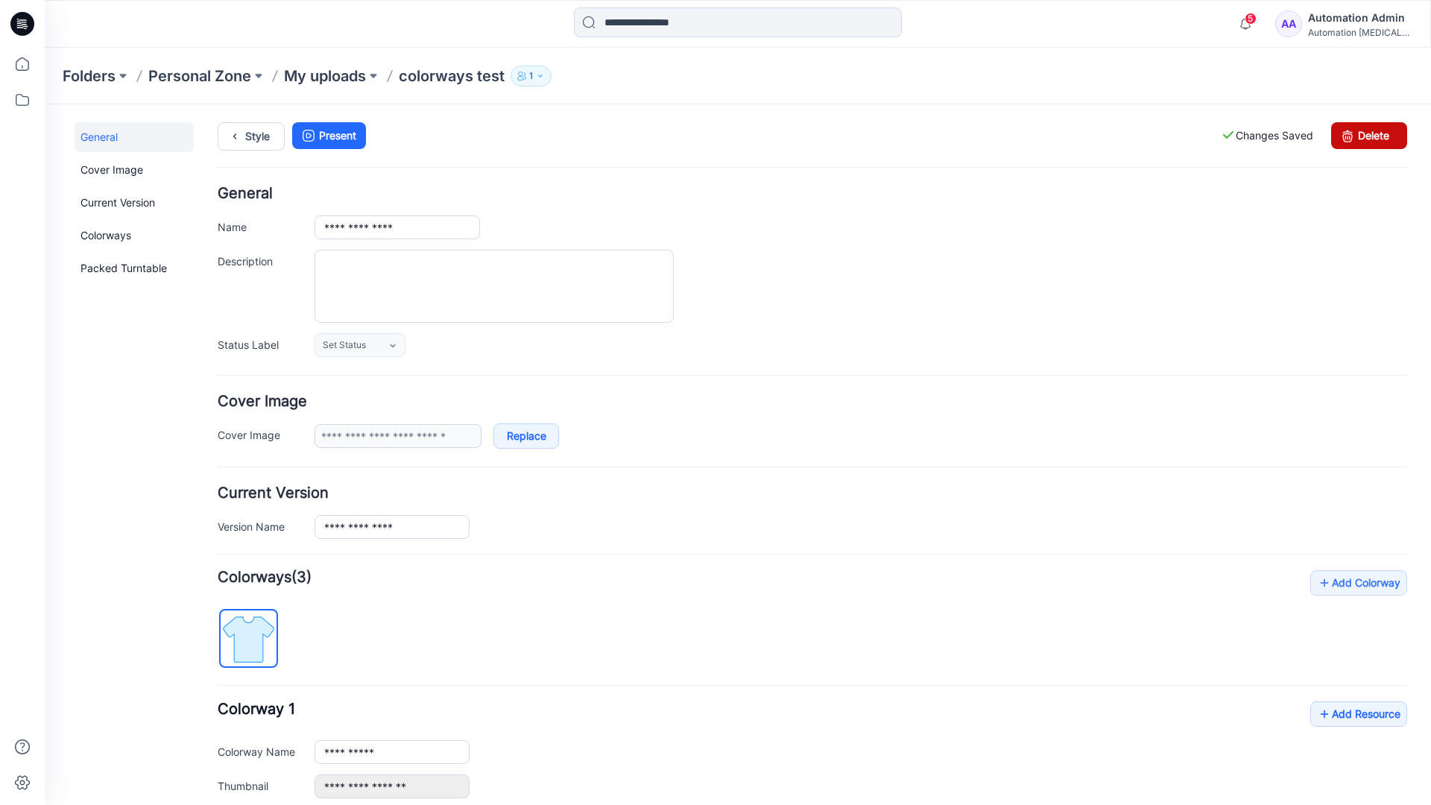
click at [1369, 136] on link "Delete" at bounding box center [1369, 135] width 76 height 27
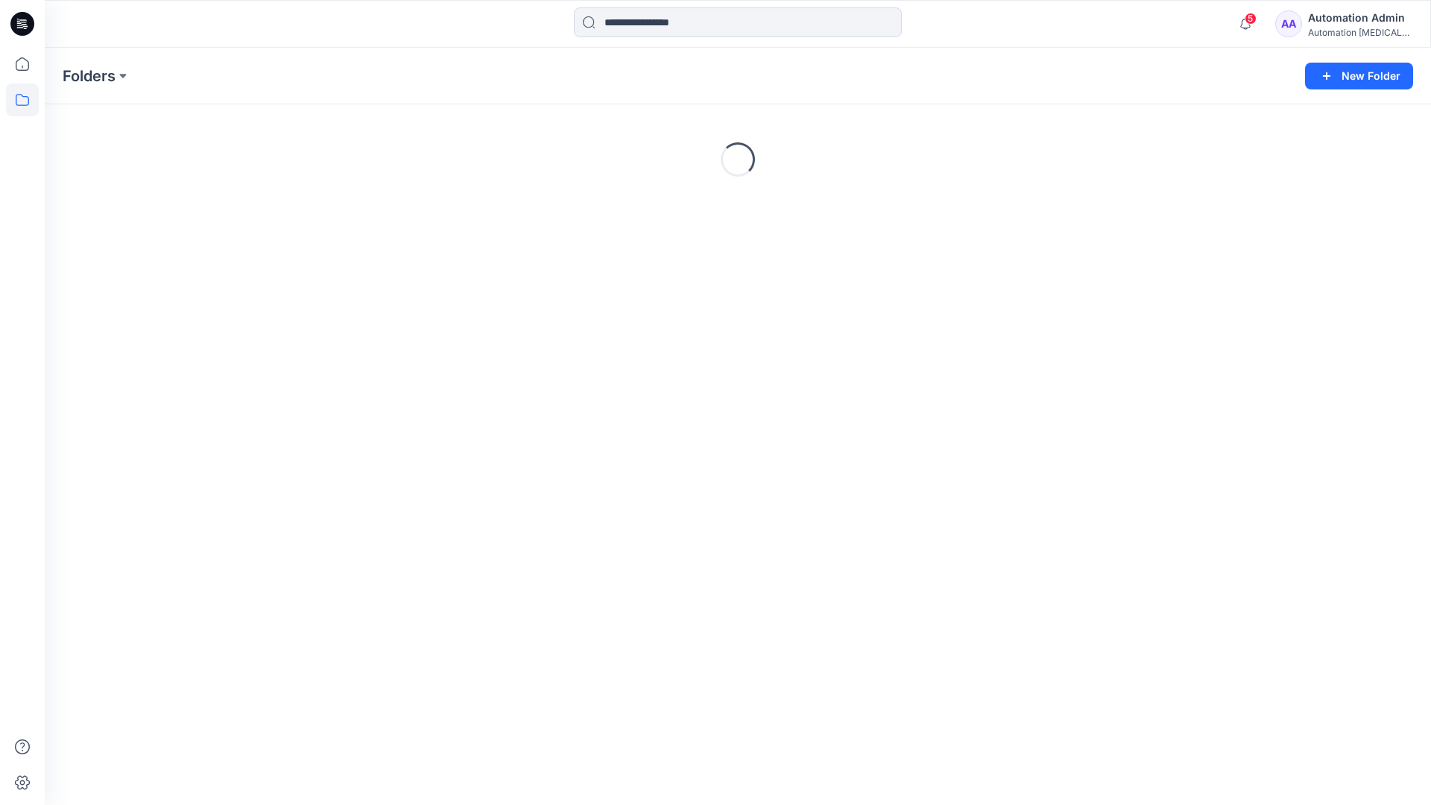
click at [1364, 22] on div "Automation Admin" at bounding box center [1360, 18] width 104 height 18
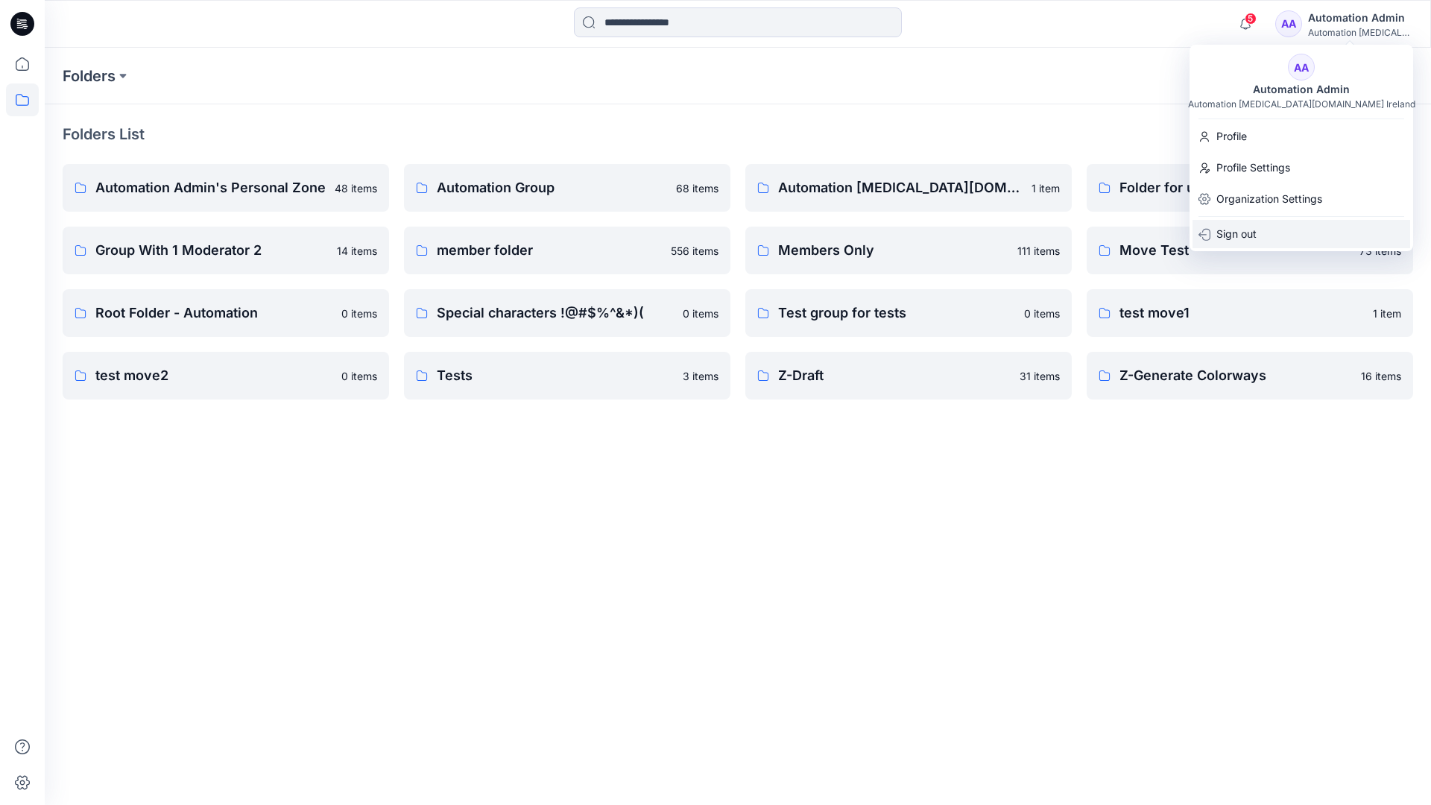
click at [1255, 229] on p "Sign out" at bounding box center [1237, 234] width 40 height 28
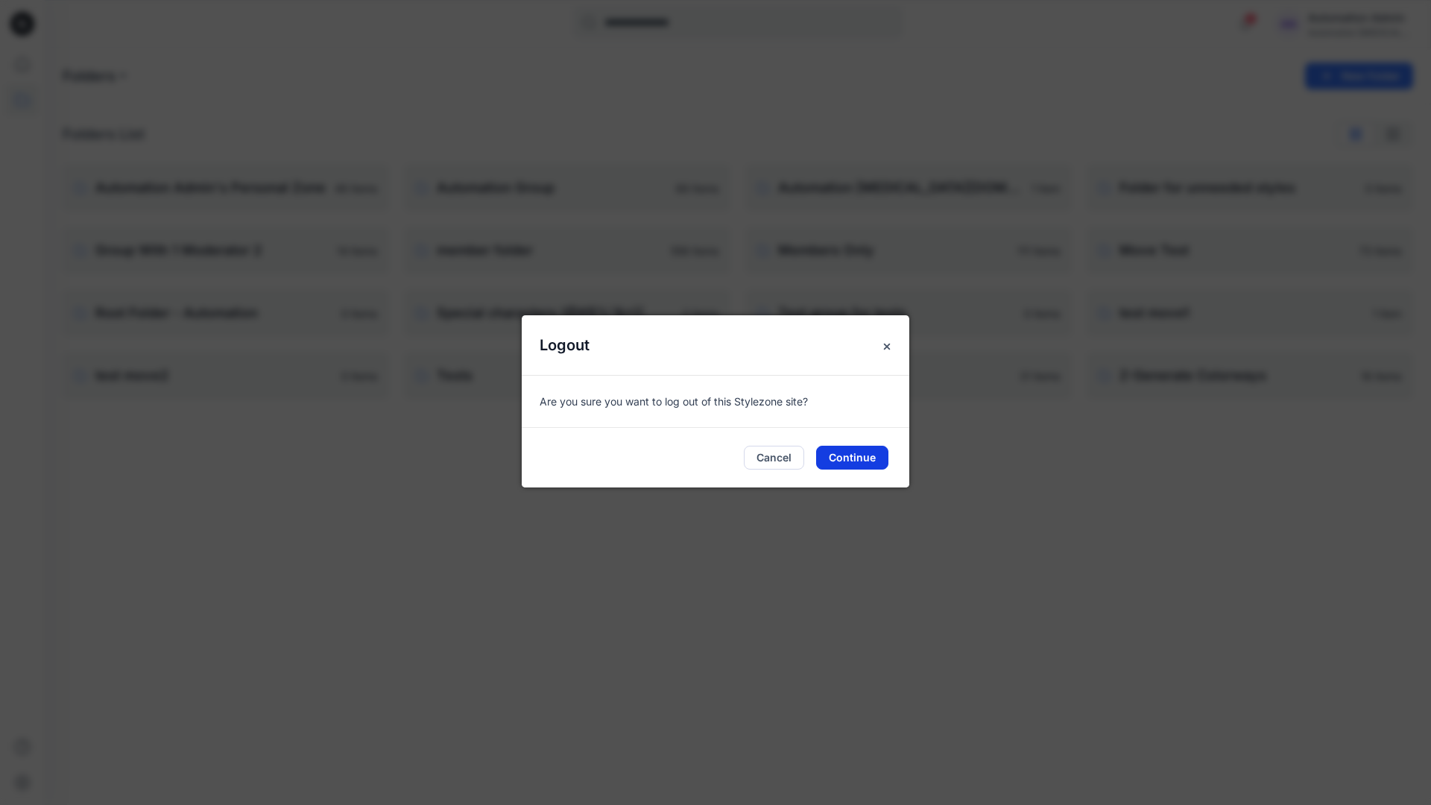
click at [854, 458] on button "Continue" at bounding box center [852, 458] width 72 height 24
